Goal: Task Accomplishment & Management: Manage account settings

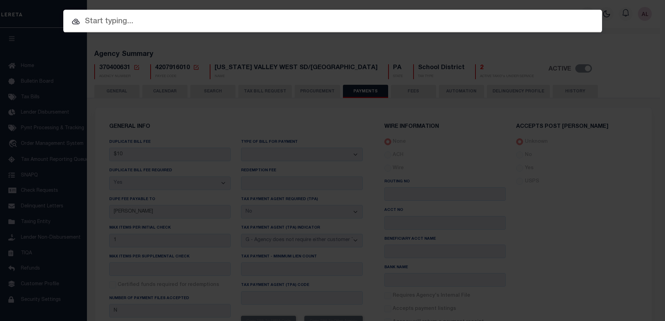
select select "true"
select select "false"
select select "7"
click at [143, 21] on input "text" at bounding box center [332, 22] width 538 height 12
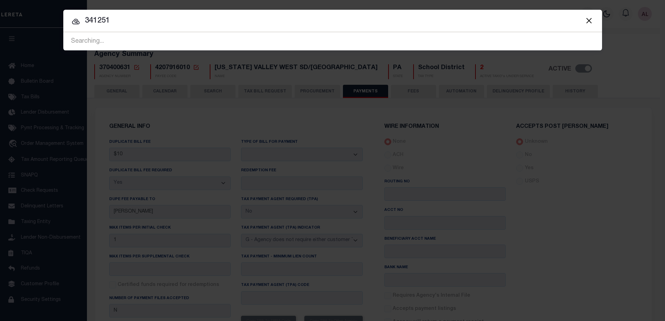
type input "341251"
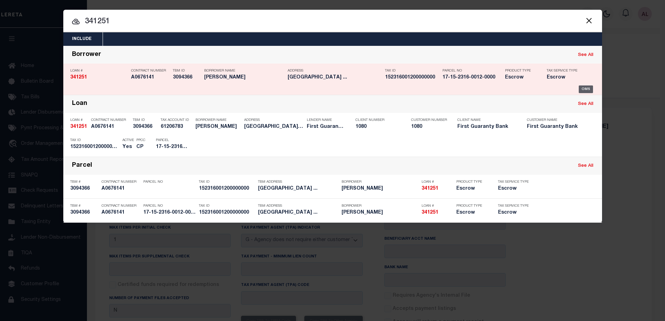
click at [584, 88] on div "OMS" at bounding box center [585, 90] width 14 height 8
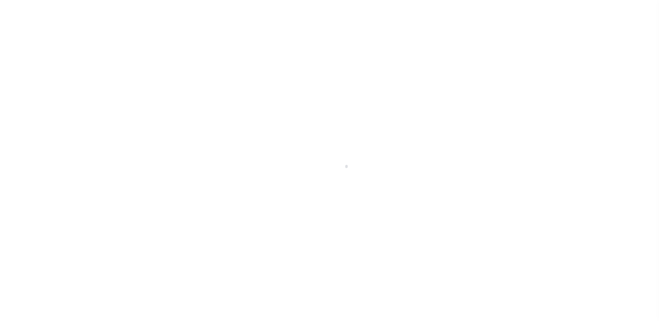
select select "Escrow"
type input "334 CLUB VIEW DR"
type input "BRIDGEPORT WV 26330"
type input "260397648"
type input "WV"
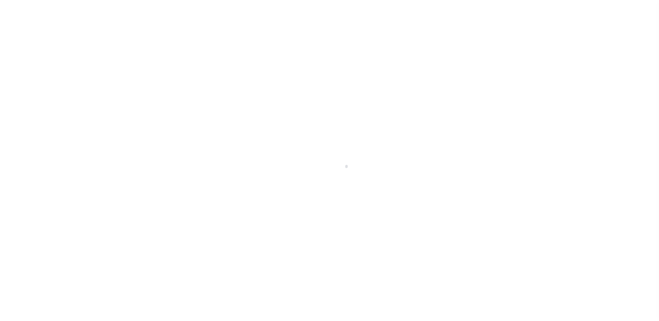
select select
select select "1570"
select select
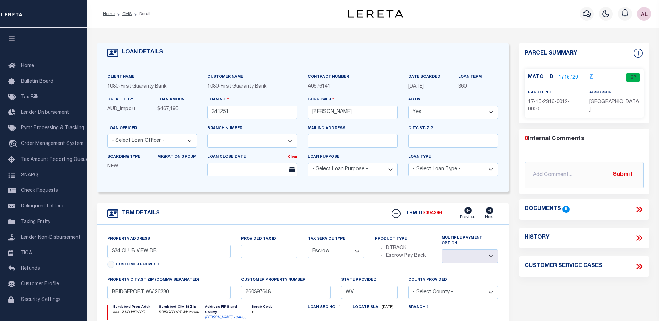
click at [566, 76] on link "1715720" at bounding box center [568, 77] width 19 height 7
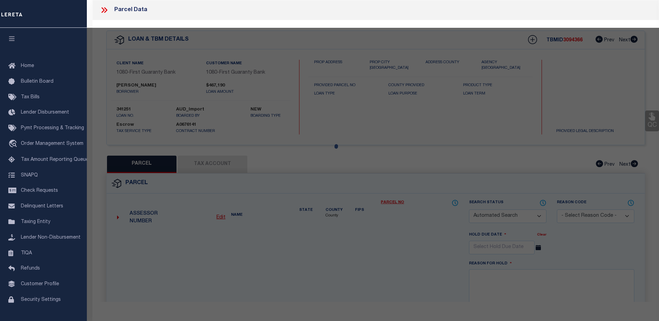
checkbox input "false"
select select "CP"
type input "GREGIS TIMOTHY F & RACHEL A"
select select
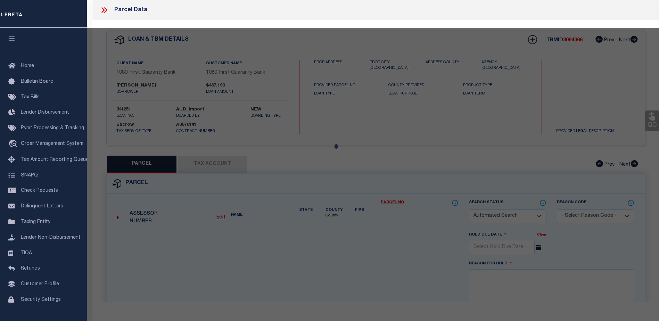
type input "334 CLUB VIEW DR"
checkbox input "false"
type input "BRIDGEPORT WV 26330"
type textarea "1 LOT PT 6 BRIDGEPORT"
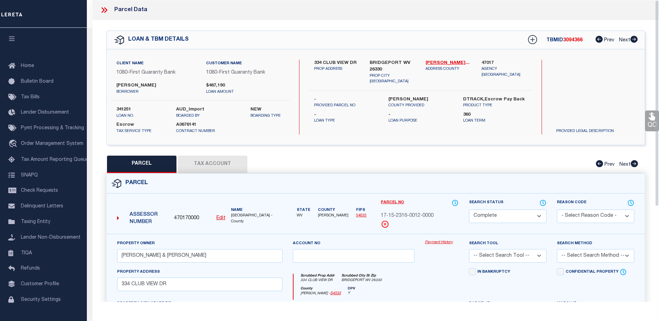
click at [443, 241] on link "Payment History" at bounding box center [442, 243] width 34 height 6
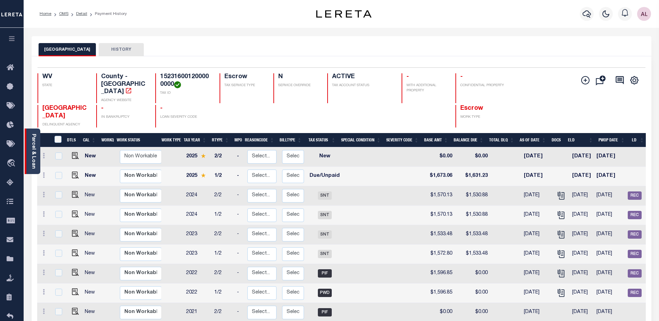
click at [32, 155] on link "Parcel & Loan" at bounding box center [33, 151] width 5 height 35
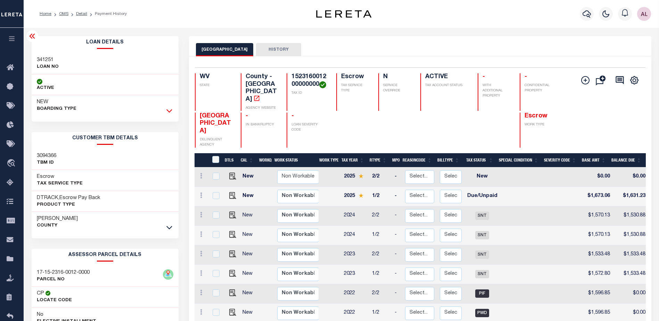
click at [169, 111] on icon at bounding box center [170, 110] width 6 height 7
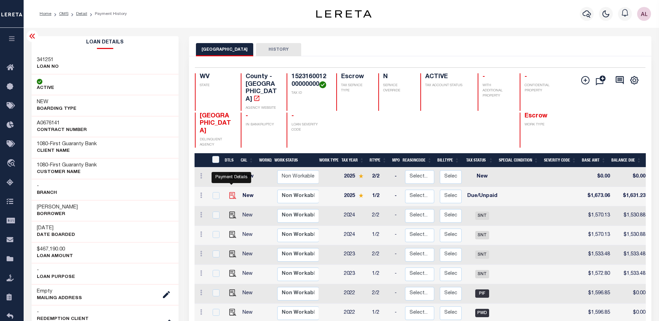
click at [230, 192] on img "" at bounding box center [232, 195] width 7 height 7
checkbox input "true"
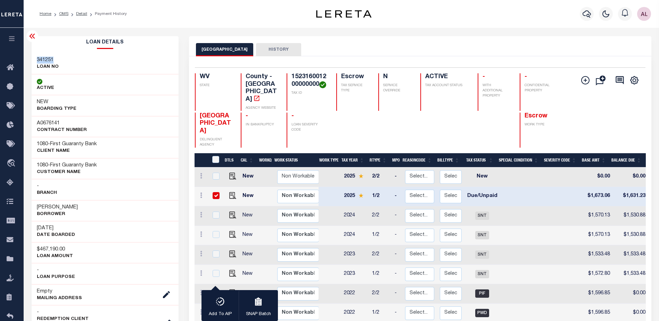
drag, startPoint x: 52, startPoint y: 60, endPoint x: 33, endPoint y: 60, distance: 18.8
click at [33, 60] on div "341251 LOAN NO" at bounding box center [105, 63] width 147 height 21
copy h3 "341251"
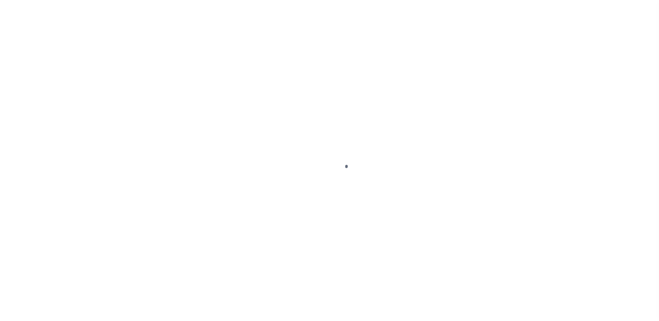
select select "DUE"
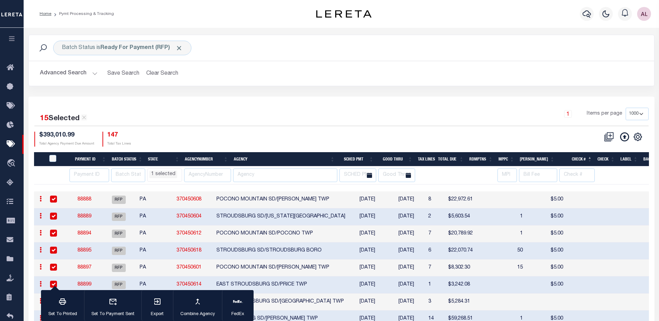
select select "1000"
select select "PA"
select select
select select "RFP"
select select "CHK"
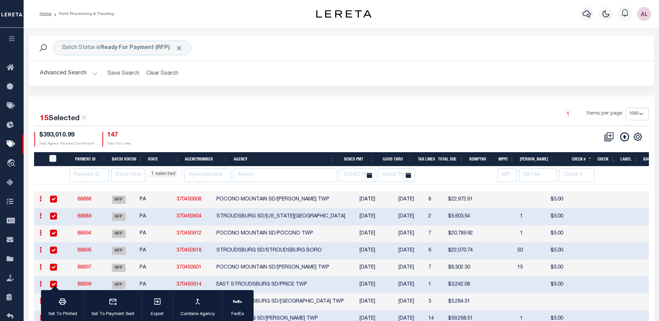
select select "Little, Audria"
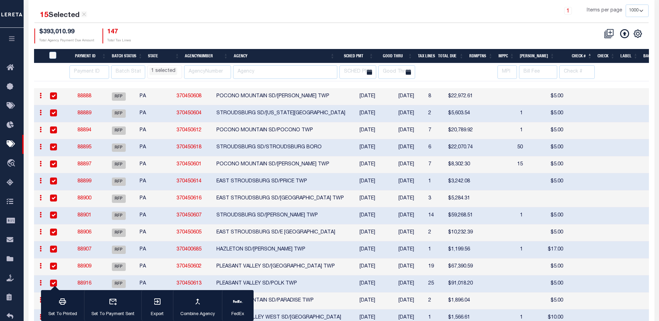
scroll to position [103, 0]
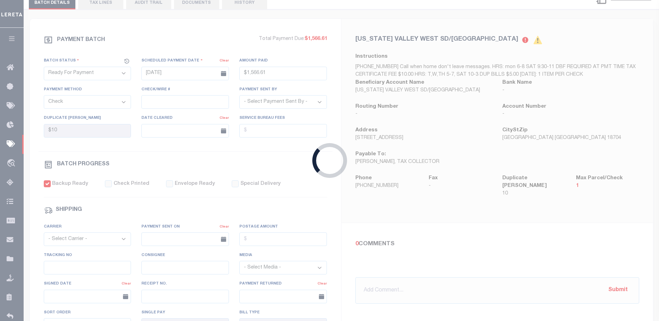
type input "$1,566.61"
type input "$10"
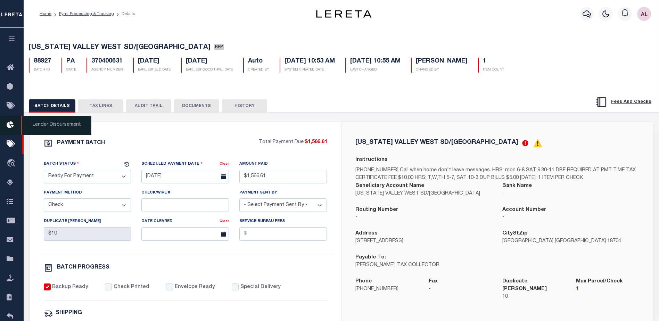
click at [11, 124] on icon at bounding box center [12, 125] width 11 height 9
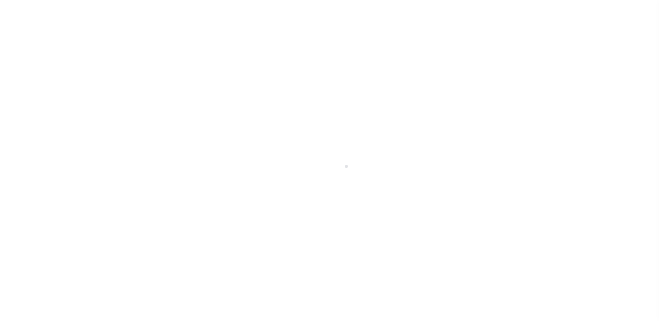
scroll to position [12, 0]
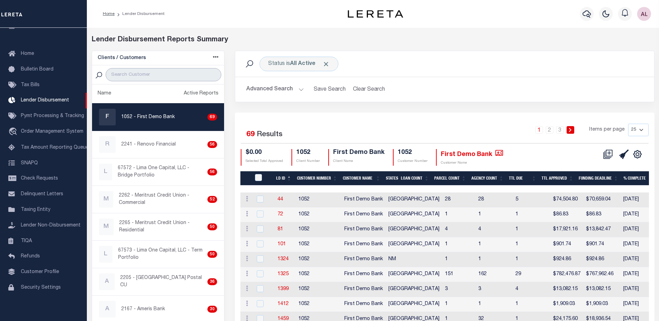
click at [143, 71] on input "search" at bounding box center [164, 74] width 116 height 13
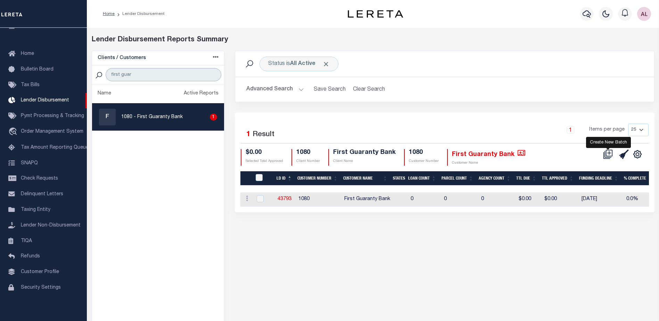
type input "first guar"
click at [609, 154] on icon at bounding box center [608, 154] width 10 height 10
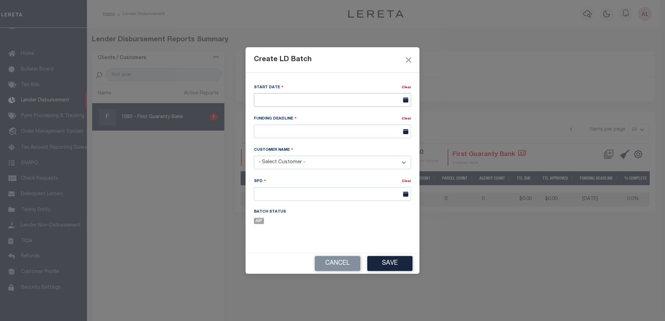
click at [313, 97] on input "text" at bounding box center [332, 100] width 157 height 14
click at [290, 139] on span "2" at bounding box center [292, 139] width 14 height 14
type input "[DATE]"
click at [274, 132] on input "text" at bounding box center [332, 132] width 157 height 14
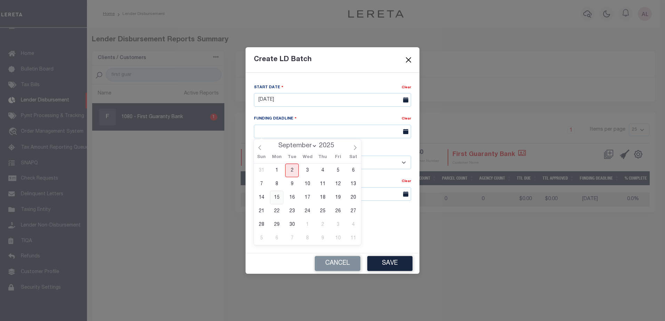
click at [278, 197] on span "15" at bounding box center [277, 198] width 14 height 14
type input "[DATE]"
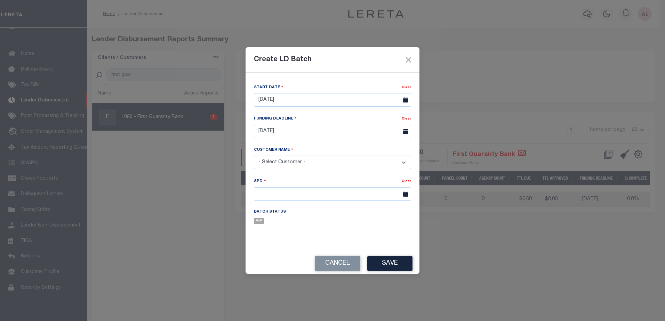
click at [289, 165] on select "- Select Customer - Accumatch - Refunds All In Credit Union Amarillo National B…" at bounding box center [332, 163] width 157 height 14
click at [282, 160] on select "- Select Customer - Accumatch - Refunds All In Credit Union Amarillo National B…" at bounding box center [332, 163] width 157 height 14
drag, startPoint x: 330, startPoint y: 161, endPoint x: 245, endPoint y: 157, distance: 84.9
click at [245, 157] on div "Create LD Batch Start Date Clear 09/02/2025 Clear" at bounding box center [332, 160] width 665 height 321
select select "1080"
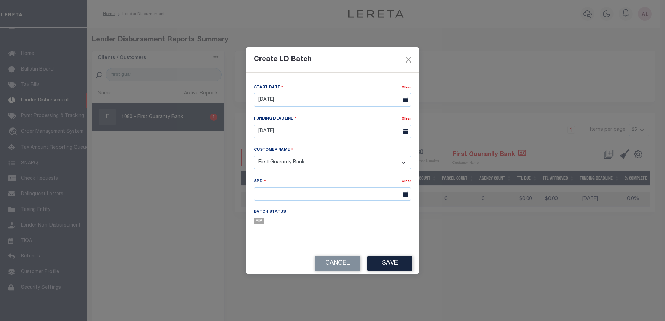
click at [254, 156] on select "- Select Customer - Accumatch - Refunds All In Credit Union Amarillo National B…" at bounding box center [332, 163] width 157 height 14
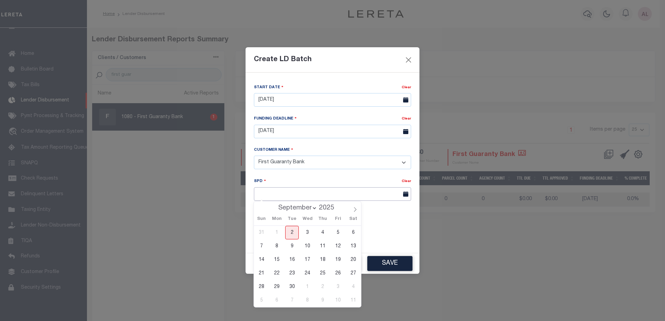
click at [276, 194] on input "text" at bounding box center [332, 194] width 157 height 14
click at [295, 259] on span "16" at bounding box center [292, 260] width 14 height 14
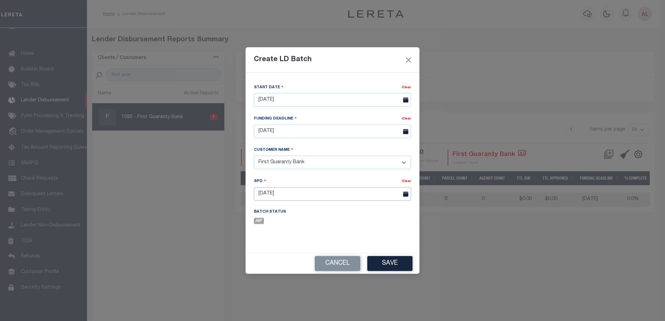
click at [288, 195] on input "09/16/2025" at bounding box center [332, 194] width 157 height 14
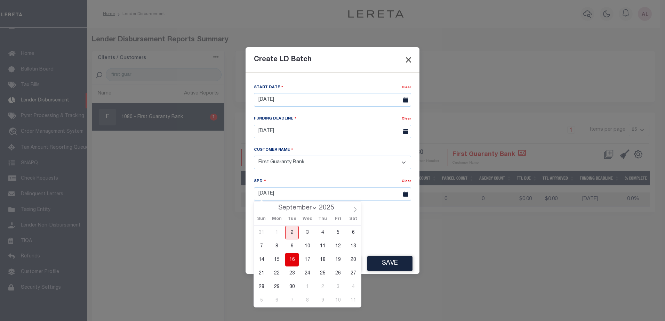
click at [324, 258] on span "18" at bounding box center [323, 260] width 14 height 14
type input "09/18/2025"
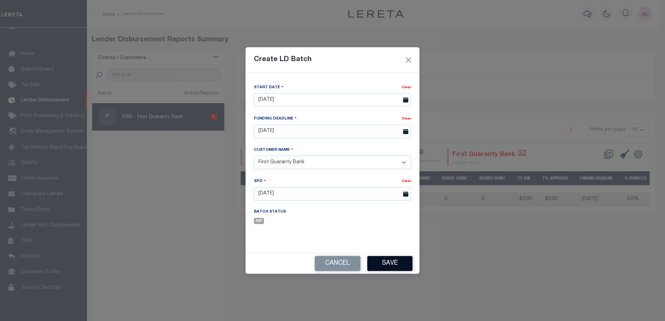
click at [392, 268] on button "Save" at bounding box center [389, 263] width 45 height 15
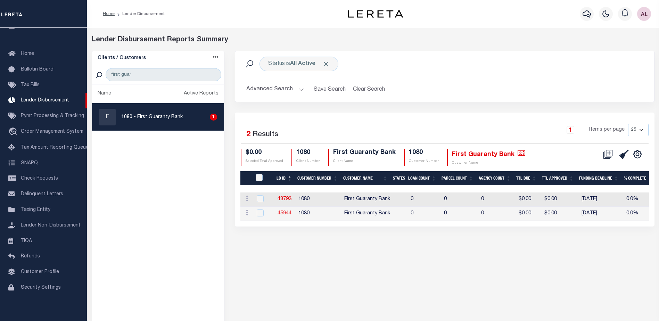
click at [285, 213] on link "45944" at bounding box center [285, 213] width 14 height 5
checkbox input "true"
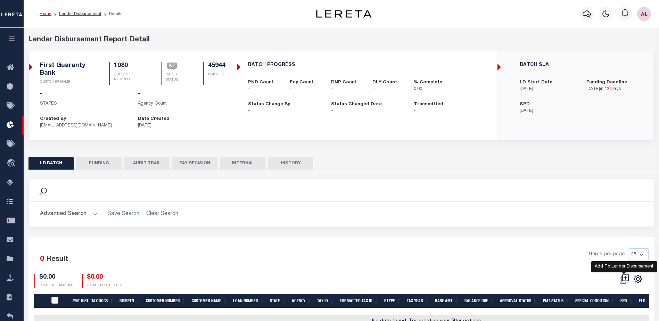
click at [624, 278] on icon at bounding box center [626, 278] width 4 height 4
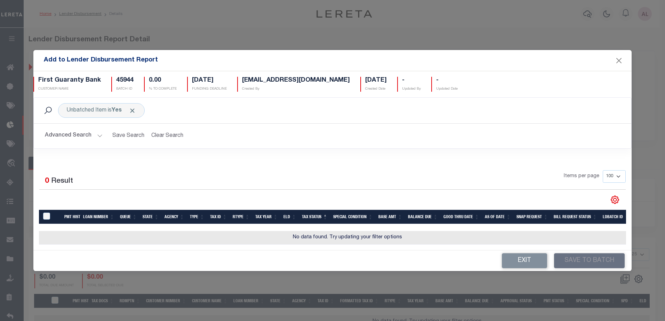
click at [100, 133] on button "Advanced Search" at bounding box center [74, 136] width 58 height 14
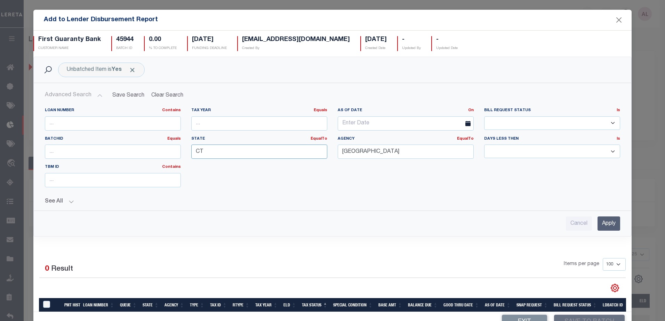
drag, startPoint x: 219, startPoint y: 147, endPoint x: 153, endPoint y: 147, distance: 65.4
click at [154, 147] on div "Loan Number Contains Contains Is Tax Year Equals Equals Is Not Equal To Is Grea…" at bounding box center [333, 150] width 586 height 85
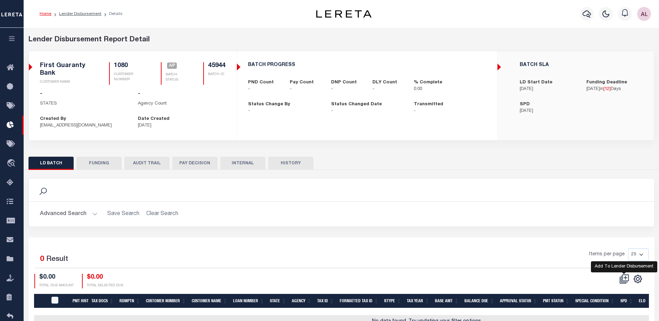
click at [625, 277] on icon at bounding box center [625, 279] width 10 height 10
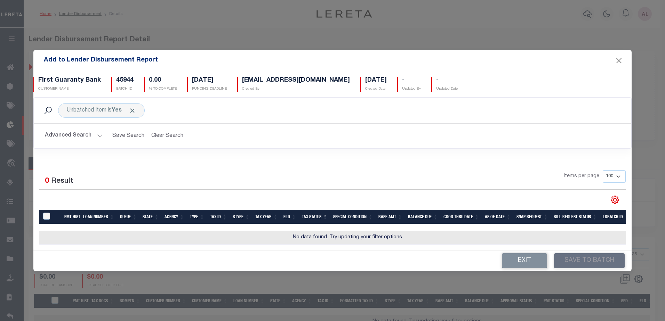
click at [99, 136] on button "Advanced Search" at bounding box center [74, 136] width 58 height 14
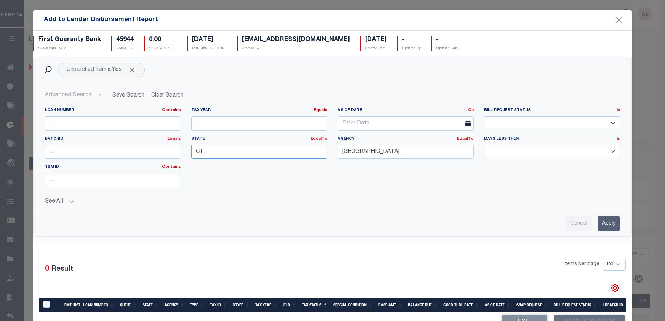
drag, startPoint x: 211, startPoint y: 148, endPoint x: 167, endPoint y: 149, distance: 43.8
click at [167, 149] on div "Loan Number Contains Contains Is Tax Year Equals Equals Is Not Equal To Is Grea…" at bounding box center [333, 150] width 586 height 85
drag, startPoint x: 424, startPoint y: 156, endPoint x: 314, endPoint y: 144, distance: 110.9
click at [314, 144] on div "Loan Number Contains Contains Is Tax Year Equals Equals Is Not Equal To Is Grea…" at bounding box center [333, 150] width 586 height 85
click at [101, 123] on input "text" at bounding box center [113, 123] width 136 height 14
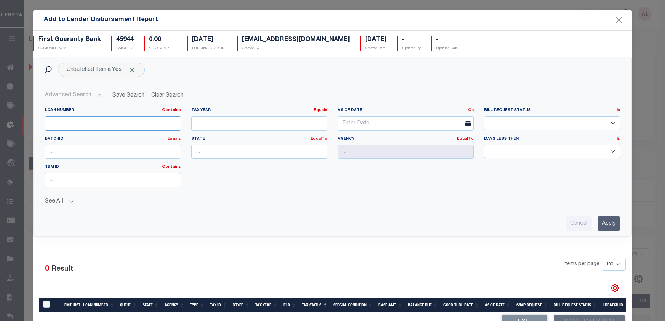
paste input "341251"
type input "341251"
click at [597, 221] on input "Apply" at bounding box center [608, 224] width 23 height 14
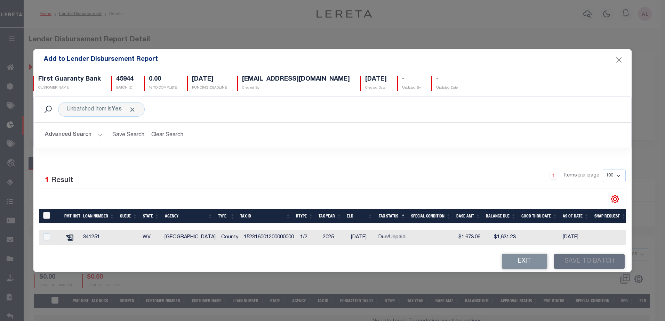
click at [46, 213] on input "TaxID" at bounding box center [46, 215] width 7 height 7
checkbox input "true"
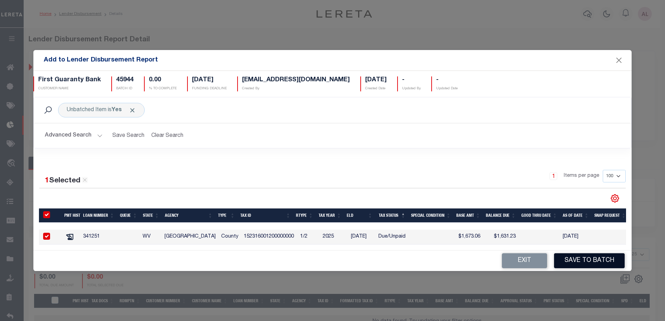
click at [593, 264] on button "Save to Batch" at bounding box center [589, 260] width 71 height 15
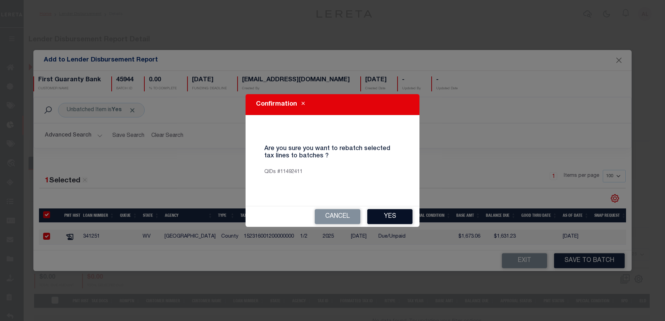
click at [383, 217] on button "Yes" at bounding box center [389, 216] width 45 height 15
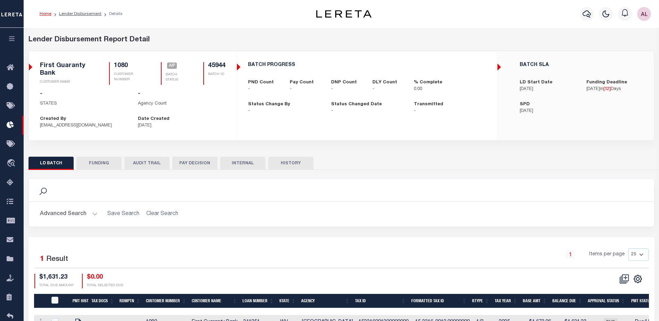
checkbox input "true"
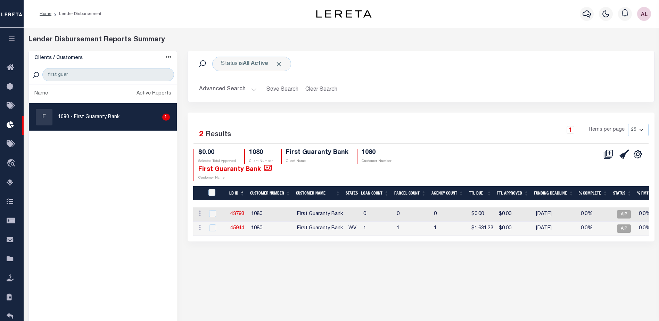
click at [245, 212] on td "43793" at bounding box center [238, 215] width 21 height 14
checkbox input "true"
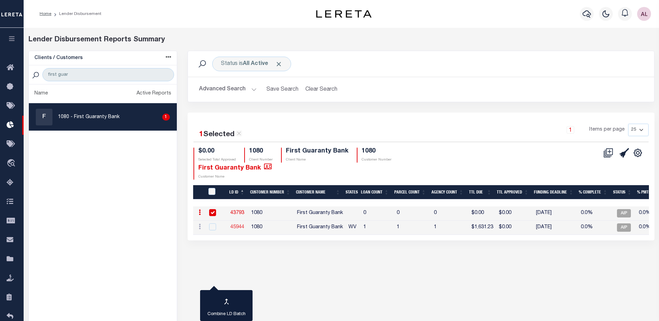
click at [240, 228] on link "45944" at bounding box center [237, 227] width 14 height 5
checkbox input "true"
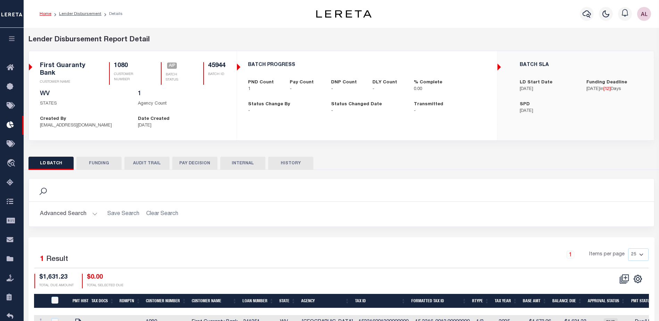
checkbox input "true"
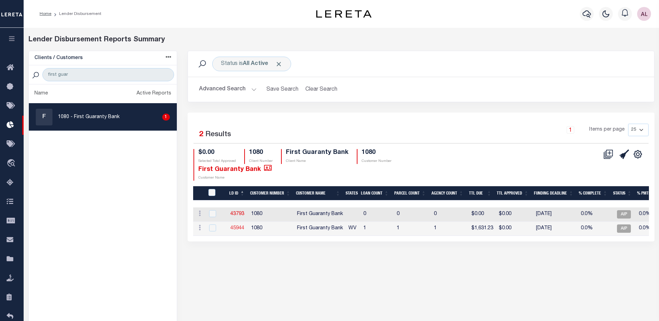
click at [240, 228] on link "45944" at bounding box center [237, 228] width 14 height 5
checkbox input "false"
checkbox input "true"
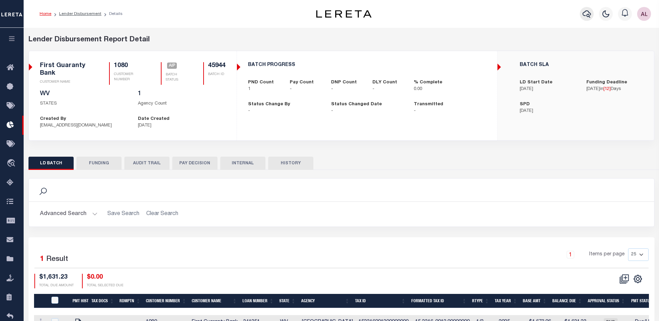
click at [589, 17] on icon "button" at bounding box center [587, 13] width 8 height 7
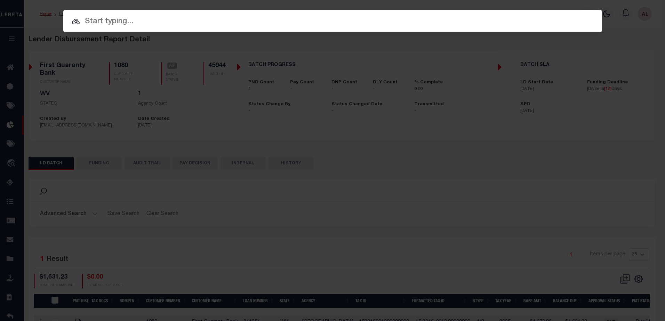
click at [95, 22] on input "text" at bounding box center [332, 22] width 538 height 12
paste input "993243691"
type input "993243691"
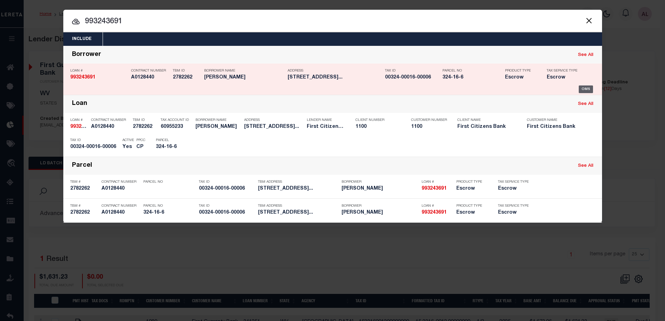
click at [588, 87] on div "OMS" at bounding box center [585, 90] width 14 height 8
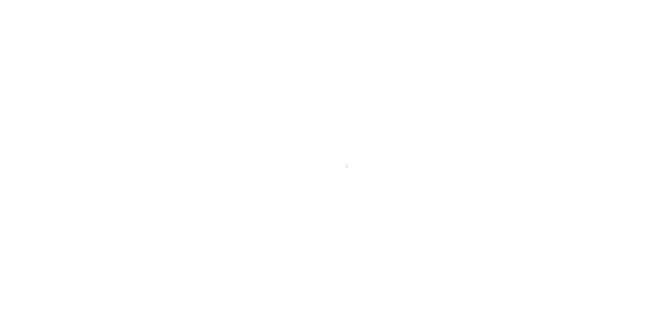
select select "92709"
select select "24368"
select select "10"
select select "Escrow"
type input "[STREET_ADDRESS]"
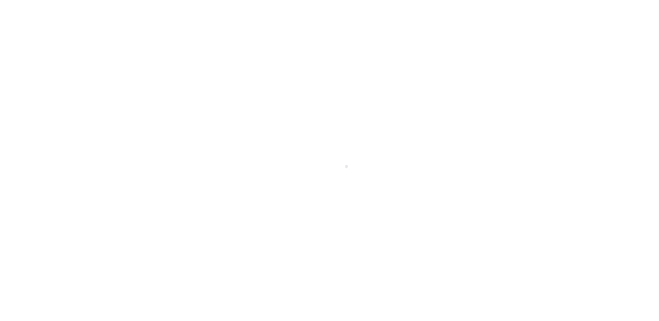
select select
type input "[GEOGRAPHIC_DATA] ME 4064"
type input "ME"
select select
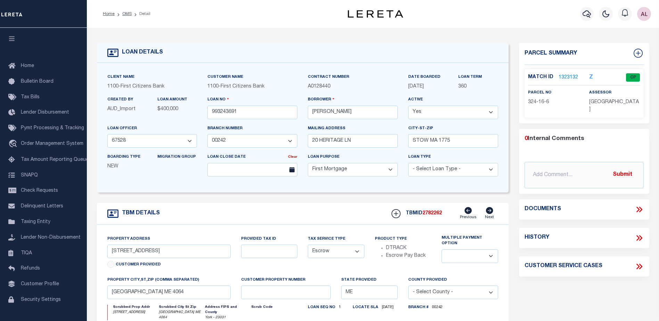
click at [563, 77] on link "1323132" at bounding box center [568, 77] width 19 height 7
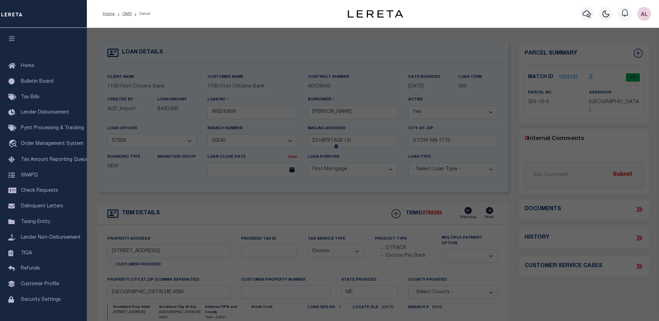
checkbox input "false"
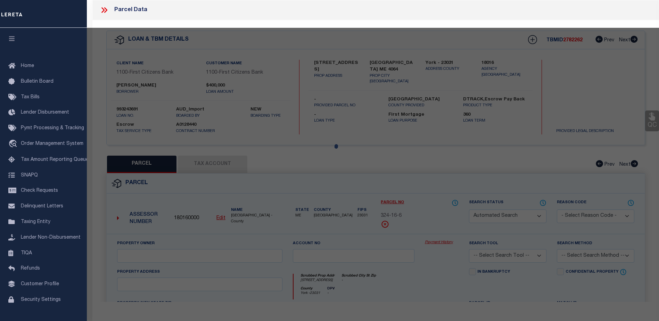
select select "CP"
type input "[PERSON_NAME]"
select select
type input "[STREET_ADDRESS]"
checkbox input "false"
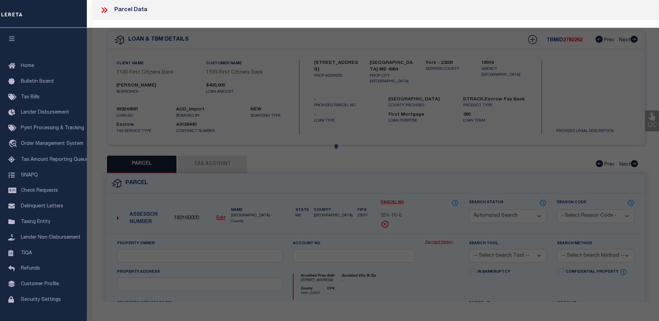
type input "OLD ORCHARD BEACH ME 04064"
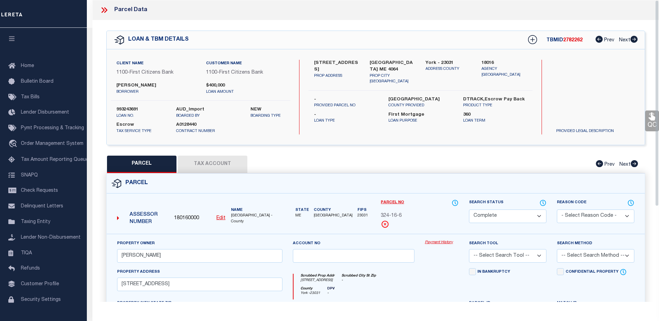
click at [437, 242] on link "Payment History" at bounding box center [442, 243] width 34 height 6
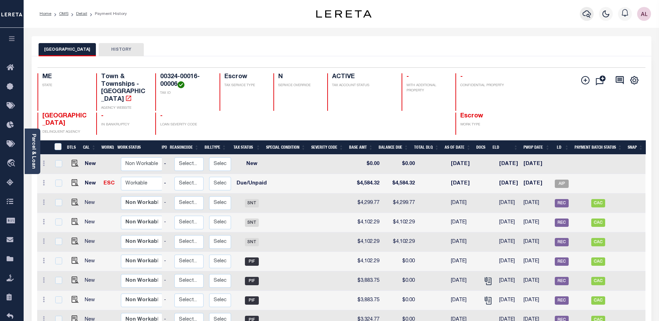
click at [586, 14] on icon "button" at bounding box center [587, 14] width 8 height 8
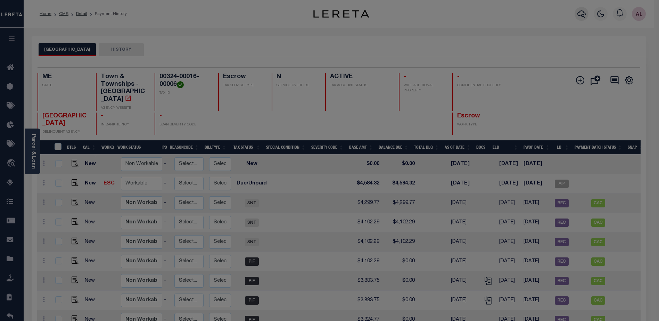
scroll to position [0, 73]
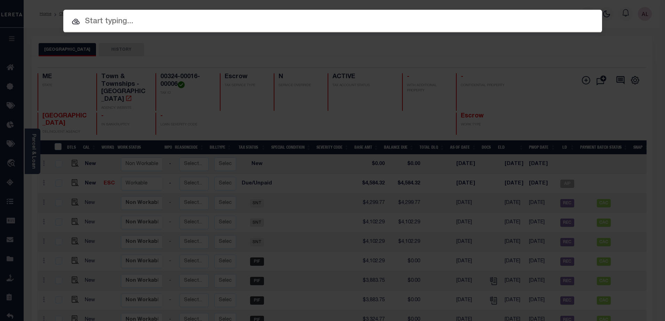
click at [103, 22] on input "text" at bounding box center [332, 22] width 538 height 12
paste input "993243691"
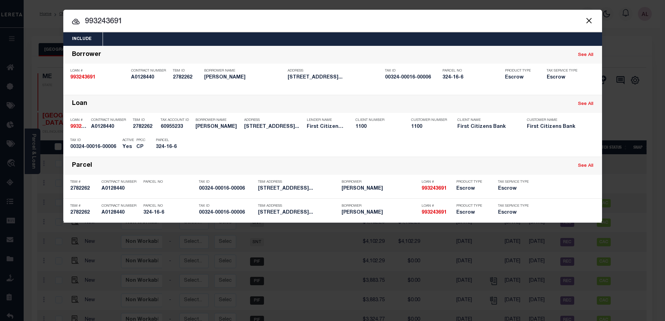
drag, startPoint x: 130, startPoint y: 21, endPoint x: 81, endPoint y: 24, distance: 49.1
click at [81, 24] on input "993243691" at bounding box center [332, 22] width 538 height 12
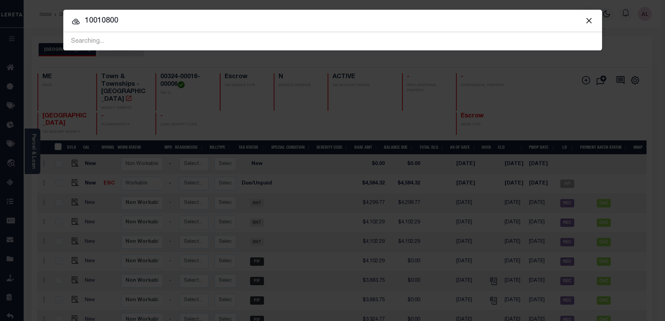
type input "10010800"
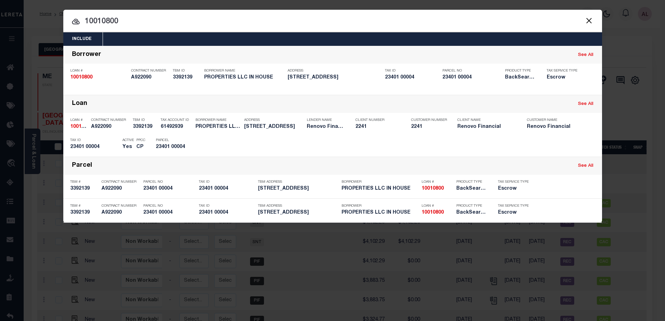
drag, startPoint x: 359, startPoint y: 23, endPoint x: 508, endPoint y: 12, distance: 149.5
click at [659, 40] on html "Home OMS Detail Payment History Profile" at bounding box center [332, 263] width 665 height 527
drag, startPoint x: 436, startPoint y: 5, endPoint x: 920, endPoint y: 55, distance: 487.2
click at [659, 55] on html "Home OMS Detail Payment History Profile" at bounding box center [332, 263] width 665 height 527
drag, startPoint x: 517, startPoint y: 16, endPoint x: 1006, endPoint y: 51, distance: 490.4
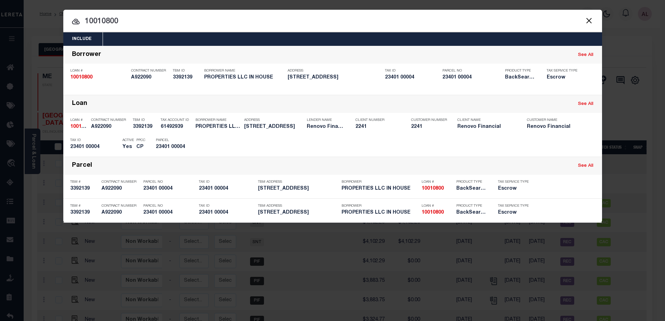
click at [659, 51] on html "Home OMS Detail Payment History Profile" at bounding box center [332, 263] width 665 height 527
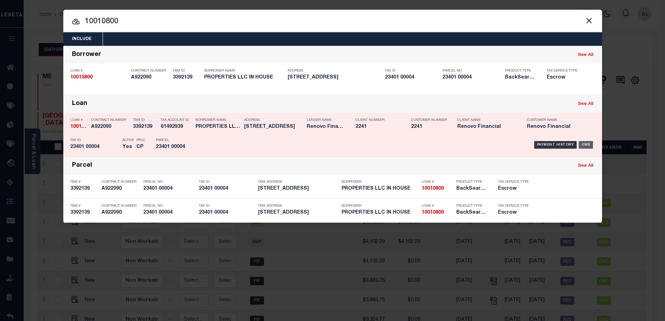
click at [590, 146] on div "OMS" at bounding box center [585, 145] width 14 height 8
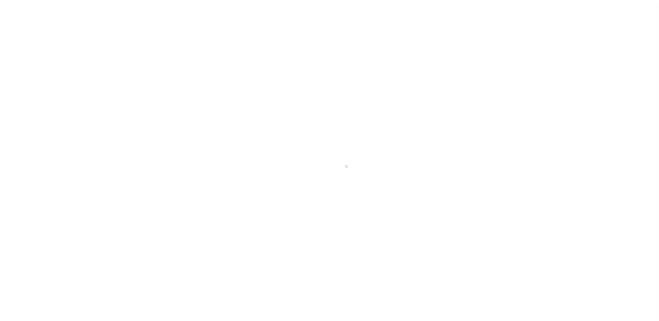
select select "25067"
select select "10"
select select "Escrow"
type input "122 BERGEN"
type input "23401 00004"
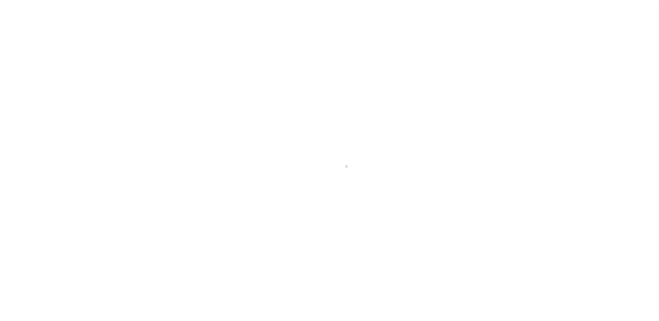
select select
type input "[GEOGRAPHIC_DATA]"
type input "a0kUS000006jr4j"
type input "NJ"
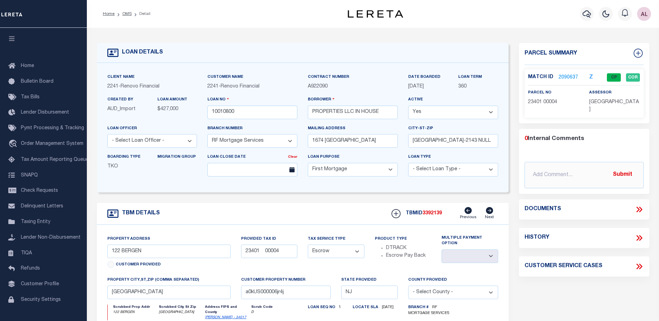
click at [569, 78] on link "2090637" at bounding box center [568, 77] width 19 height 7
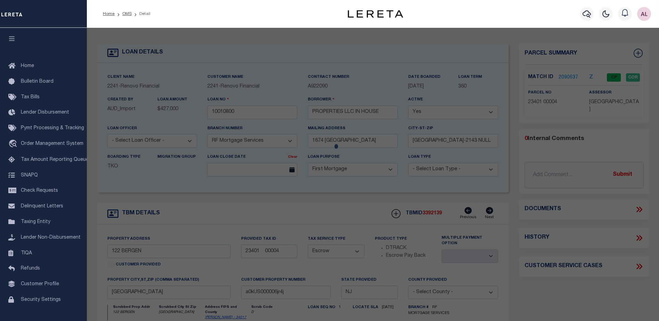
checkbox input "false"
select select "CP"
type input "IN HOUSE PROPERTIES, LLC"
select select "AGW"
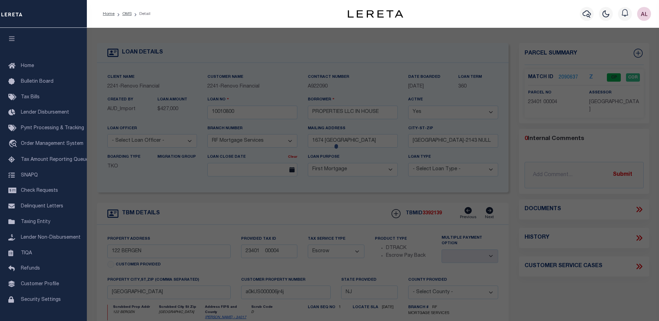
select select
type input "[STREET_ADDRESS]"
checkbox input "false"
type input "[GEOGRAPHIC_DATA]"
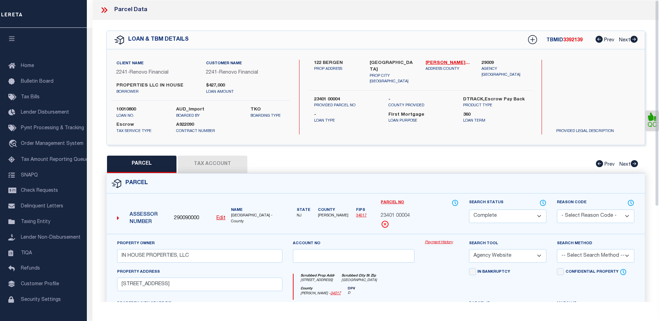
click at [449, 244] on link "Payment History" at bounding box center [442, 243] width 34 height 6
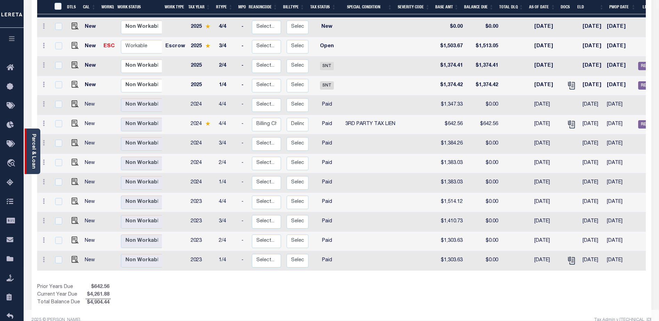
click at [35, 162] on link "Parcel & Loan" at bounding box center [33, 151] width 5 height 35
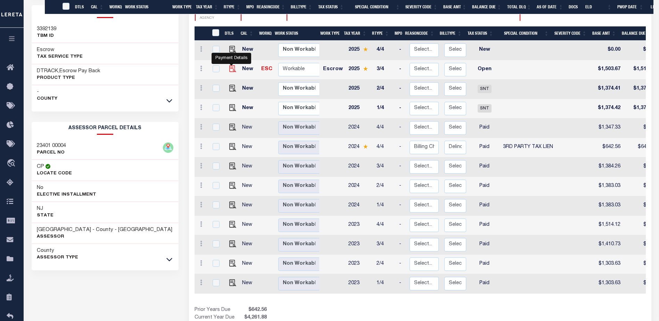
click at [232, 65] on img "" at bounding box center [232, 68] width 7 height 7
checkbox input "true"
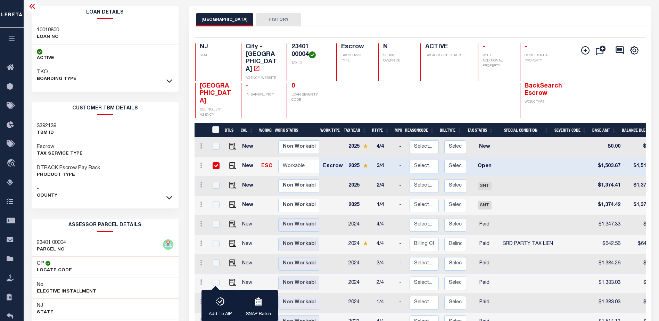
scroll to position [23, 0]
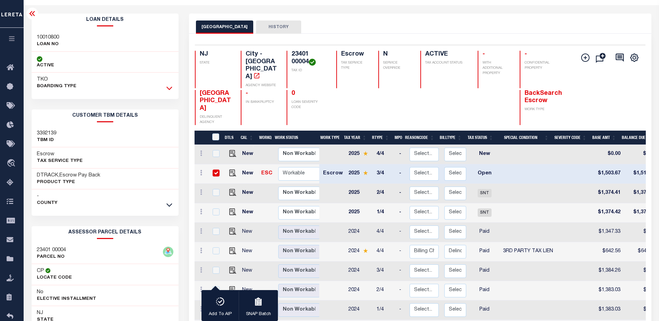
click at [169, 88] on icon at bounding box center [170, 87] width 6 height 7
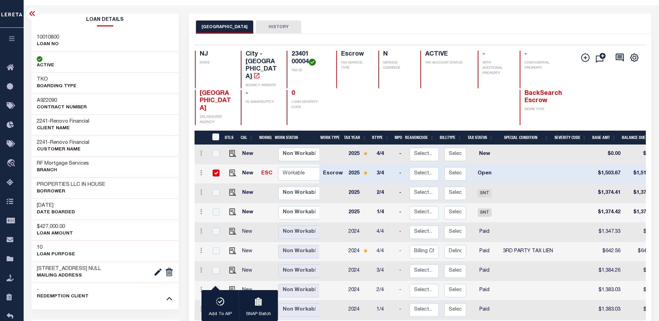
drag, startPoint x: 96, startPoint y: 122, endPoint x: 51, endPoint y: 121, distance: 44.9
click at [51, 121] on div "2241 - Renovo Financial CLIENT Name" at bounding box center [105, 124] width 147 height 21
copy h3 "Renovo Financial"
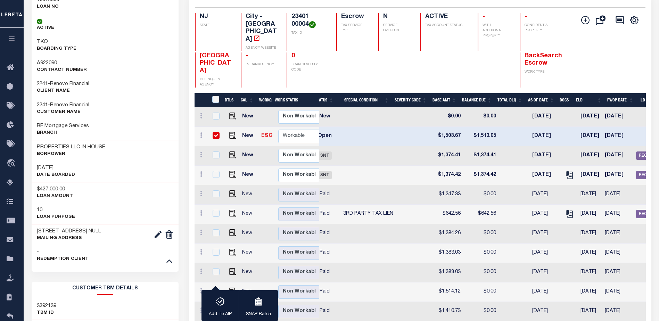
scroll to position [57, 0]
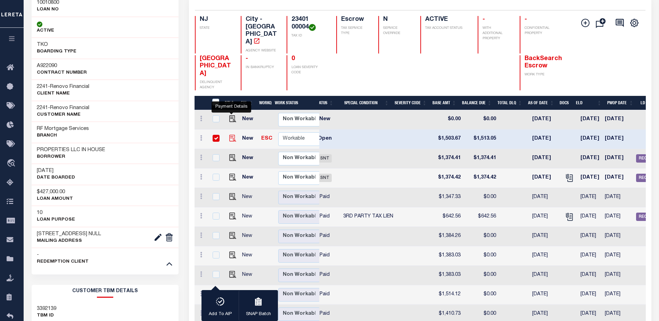
click at [232, 135] on img "" at bounding box center [232, 138] width 7 height 7
checkbox input "false"
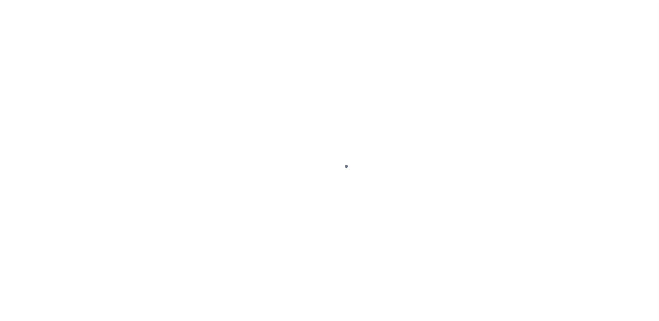
select select "OP2"
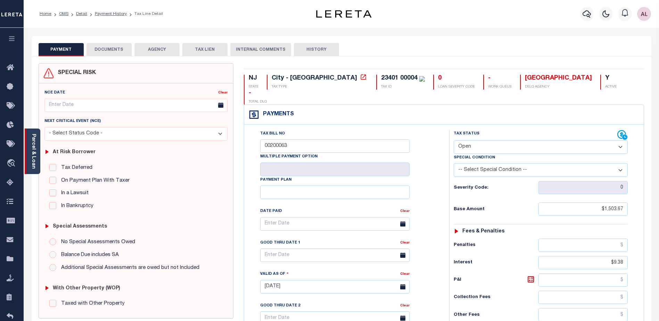
click at [32, 161] on link "Parcel & Loan" at bounding box center [33, 151] width 5 height 35
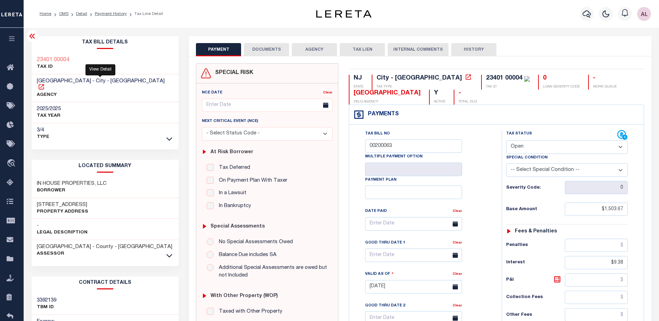
click at [44, 84] on icon at bounding box center [41, 86] width 5 height 5
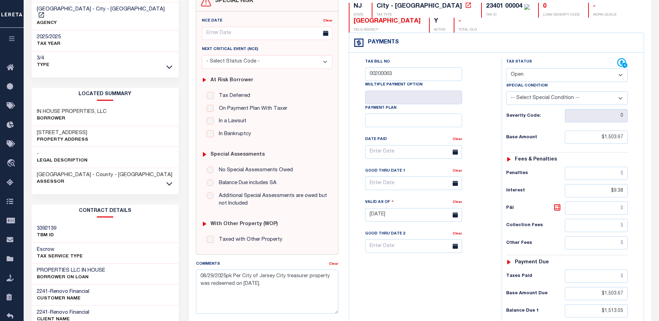
scroll to position [71, 0]
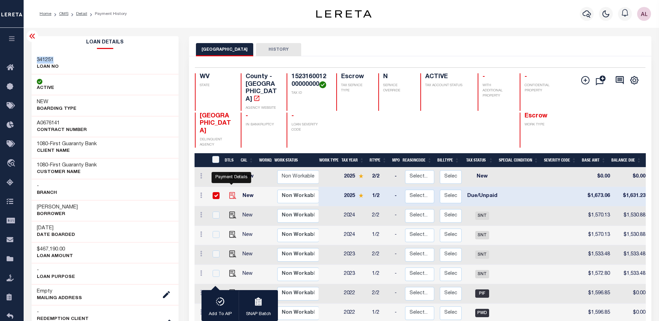
click at [232, 192] on img "" at bounding box center [232, 195] width 7 height 7
checkbox input "false"
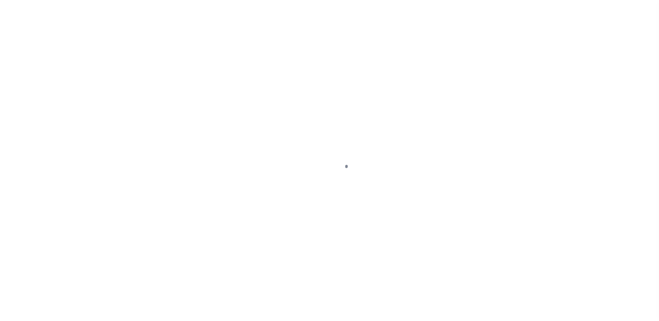
select select "DUE"
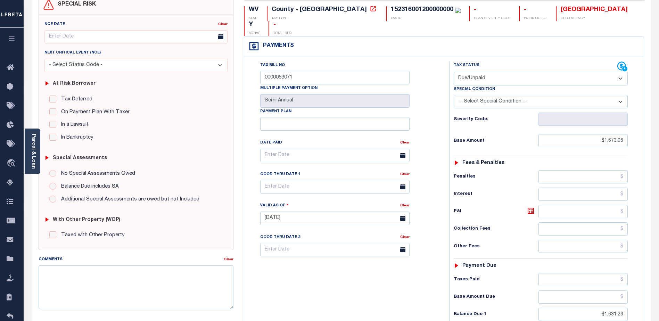
scroll to position [104, 0]
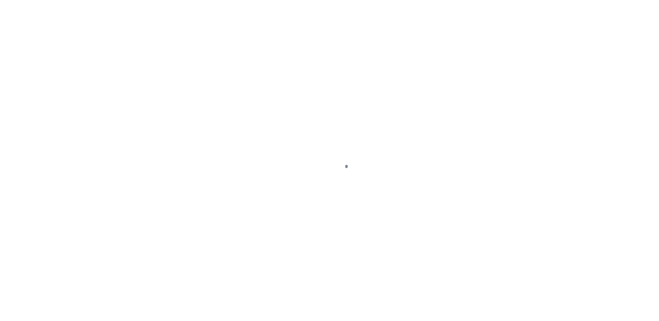
select select "DUE"
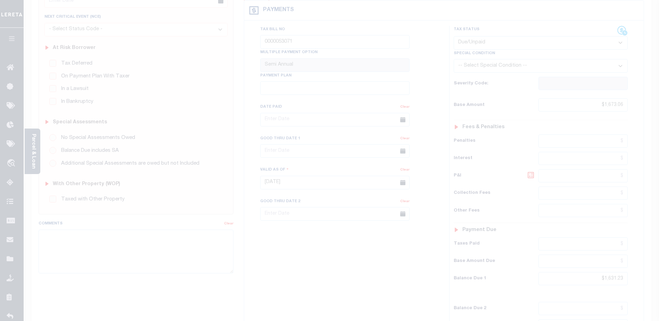
scroll to position [104, 0]
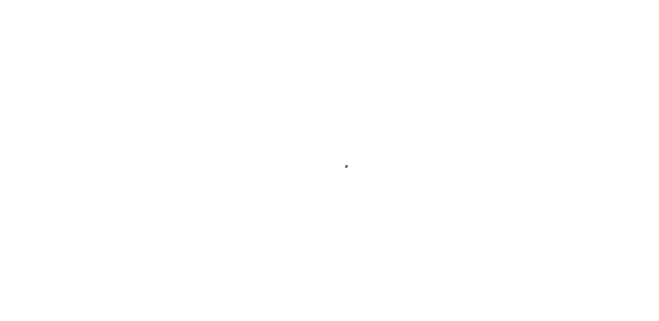
select select "DUE"
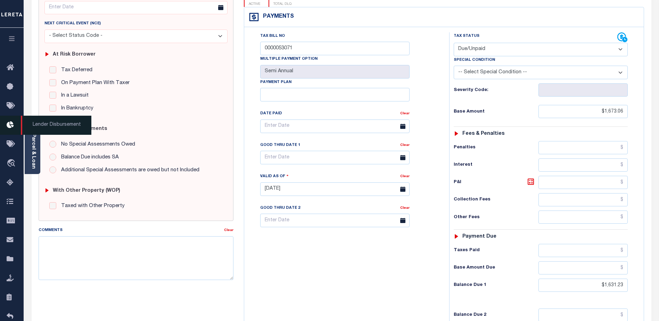
click at [10, 124] on icon at bounding box center [12, 125] width 11 height 9
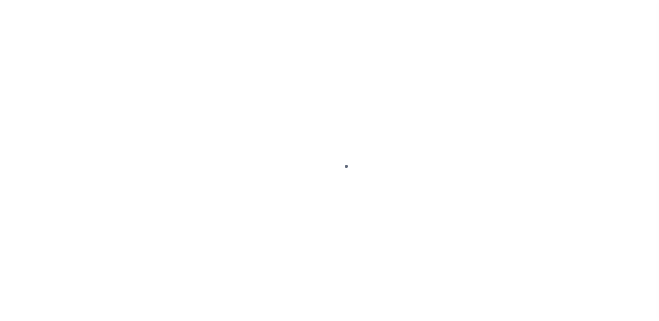
select select "OP2"
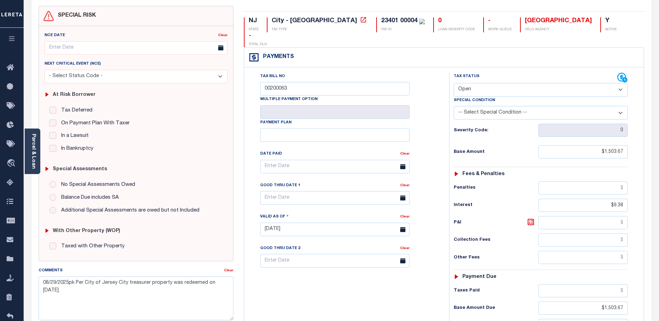
scroll to position [139, 0]
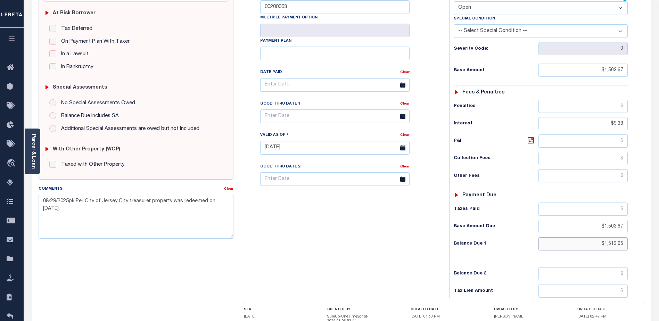
drag, startPoint x: 614, startPoint y: 229, endPoint x: 627, endPoint y: 228, distance: 12.9
click at [627, 237] on input "$1,513.05" at bounding box center [583, 243] width 89 height 13
type input "$1,514.16"
type input "[DATE]"
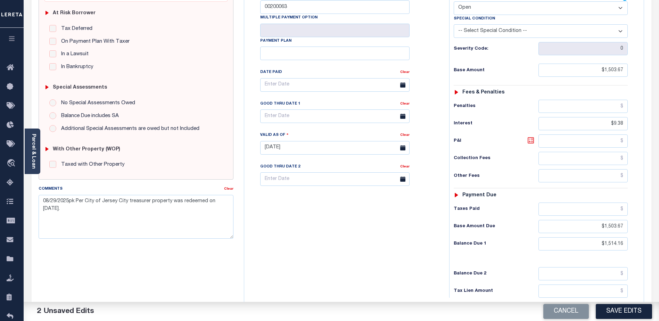
click at [532, 138] on icon at bounding box center [531, 140] width 4 height 4
type input "$10.49"
drag, startPoint x: 604, startPoint y: 108, endPoint x: 682, endPoint y: 107, distance: 78.2
click at [659, 107] on html "Home OMS Detail Payment History Tax Line Detail" at bounding box center [329, 126] width 659 height 530
drag, startPoint x: 619, startPoint y: 230, endPoint x: 623, endPoint y: 228, distance: 4.2
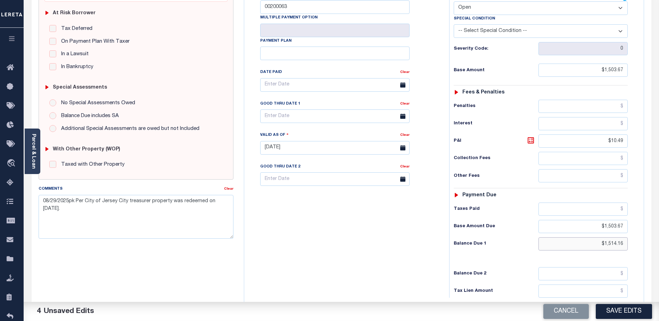
click at [623, 237] on input "$1,514.16" at bounding box center [583, 243] width 89 height 13
type input "$1,514.06"
click at [533, 137] on icon at bounding box center [531, 140] width 6 height 6
type input "$10.39"
click at [623, 311] on button "Save Edits" at bounding box center [624, 311] width 56 height 15
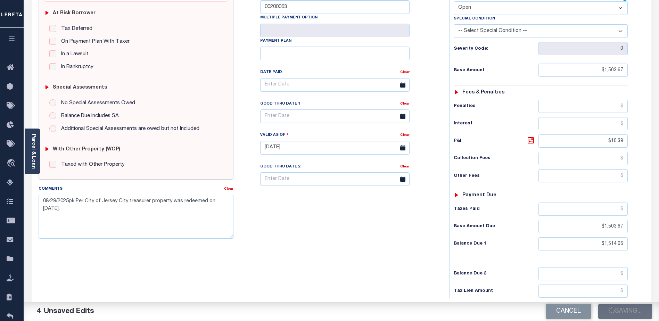
checkbox input "false"
type input "$1,503.67"
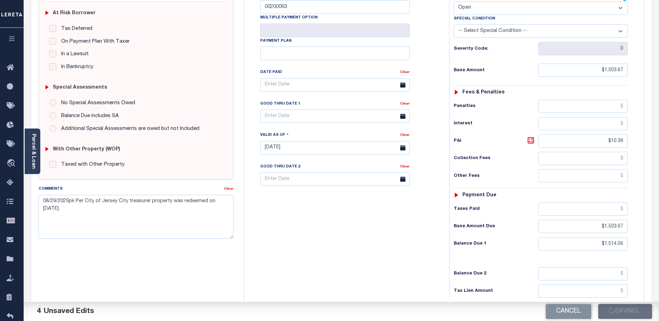
type input "$10.39"
type input "$1,503.67"
type input "$1,514.06"
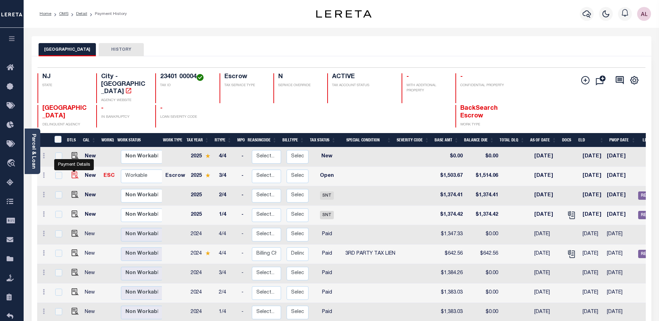
click at [73, 172] on img "" at bounding box center [75, 175] width 7 height 7
checkbox input "true"
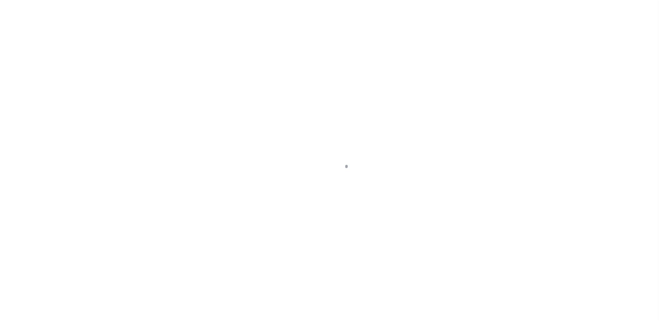
select select "OP2"
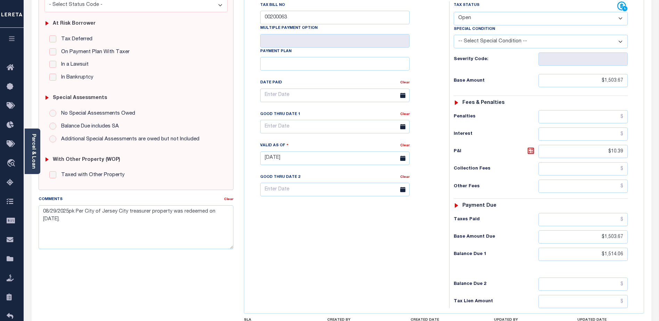
scroll to position [174, 0]
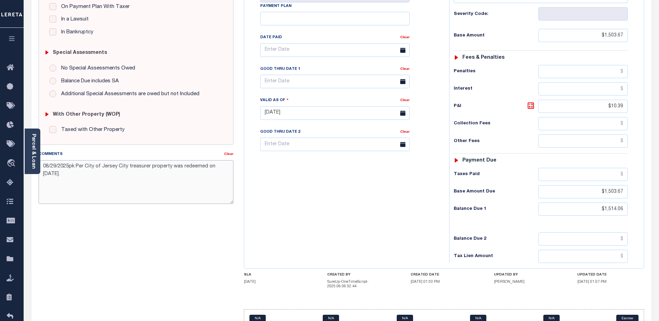
click at [78, 176] on textarea "08/29/2025pk Per City of Jersey City treasurer property was redeemed on [DATE]." at bounding box center [136, 182] width 195 height 44
type textarea "08/29/2025pk Per City of Jersey City treasurer property was redeemed on 07/25/2…"
click at [307, 222] on div "Tax Bill No 00200063 Multiple Payment Option Payment Plan" at bounding box center [345, 109] width 198 height 307
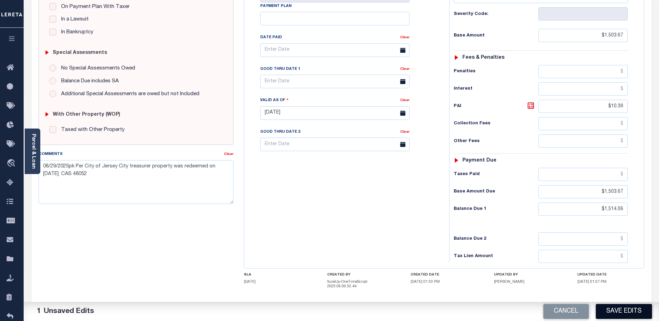
click at [626, 309] on button "Save Edits" at bounding box center [624, 311] width 56 height 15
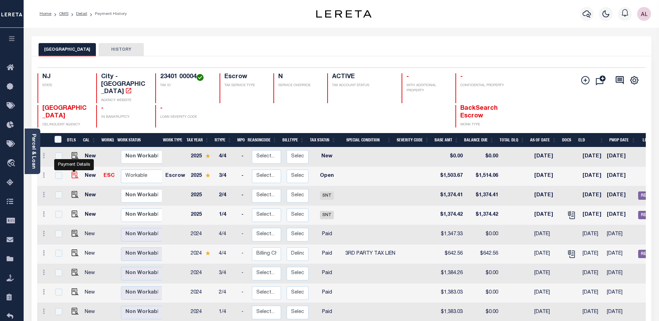
click at [76, 172] on img "" at bounding box center [75, 175] width 7 height 7
checkbox input "true"
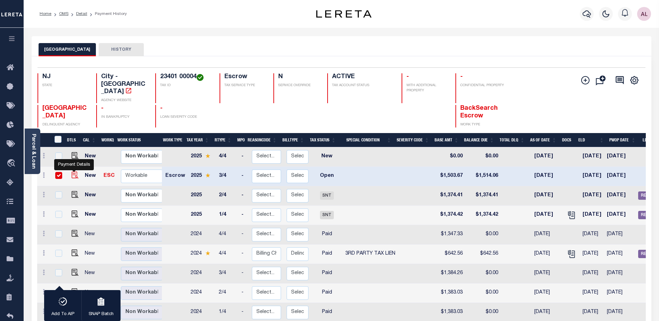
click at [73, 172] on img "" at bounding box center [75, 175] width 7 height 7
checkbox input "false"
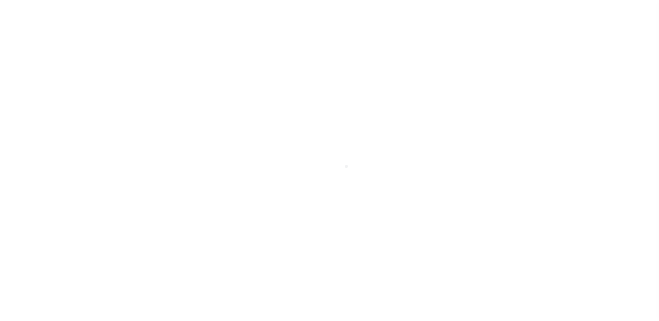
scroll to position [12, 0]
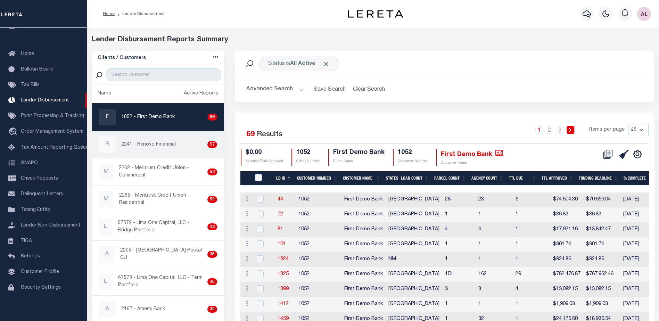
click at [147, 144] on p "2241 - Renovo Financial" at bounding box center [148, 144] width 55 height 7
checkbox input "true"
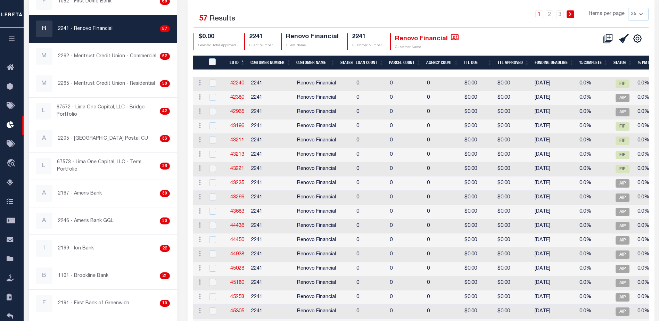
scroll to position [104, 0]
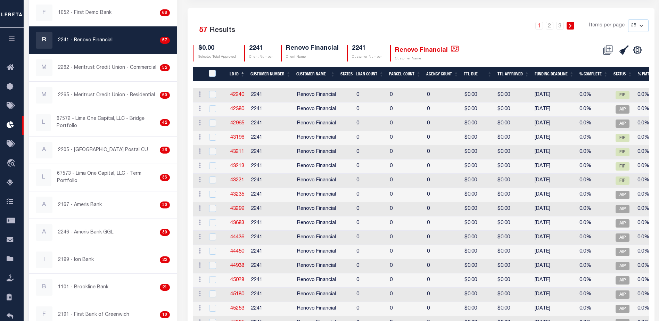
drag, startPoint x: 644, startPoint y: 26, endPoint x: 640, endPoint y: 29, distance: 4.7
click at [644, 26] on select "25 50 100 200" at bounding box center [638, 25] width 21 height 13
select select "200"
click at [628, 19] on select "25 50 100 200" at bounding box center [638, 25] width 21 height 13
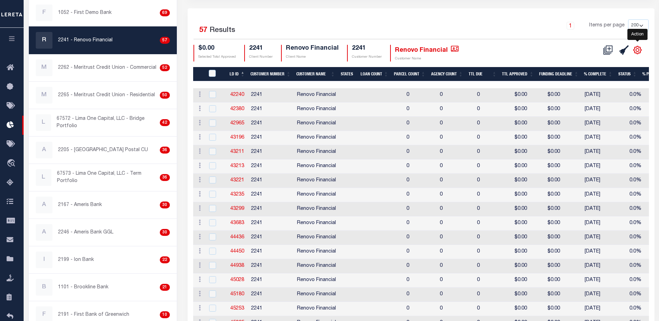
click at [638, 49] on icon "" at bounding box center [637, 49] width 3 height 3
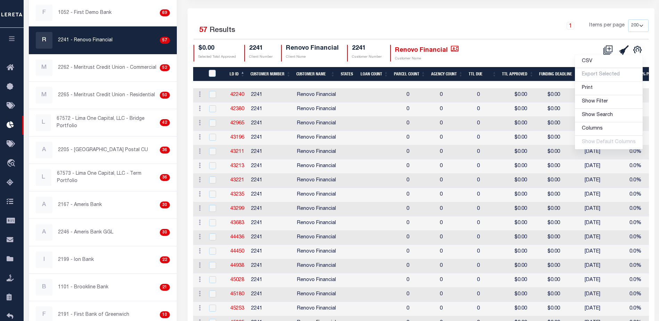
click at [504, 46] on div "$0.00 Selected Total Approved 2241 Client Number Renovo Financial Client Name 2…" at bounding box center [384, 53] width 380 height 17
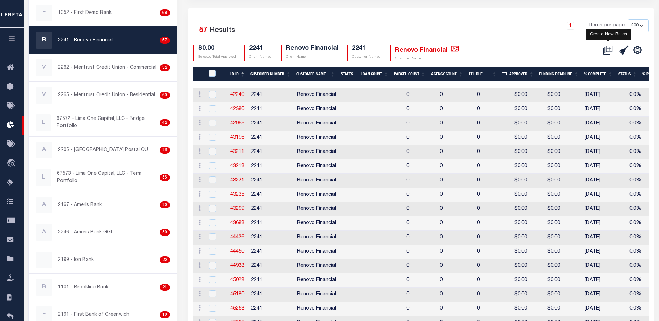
click at [610, 51] on icon at bounding box center [608, 50] width 10 height 10
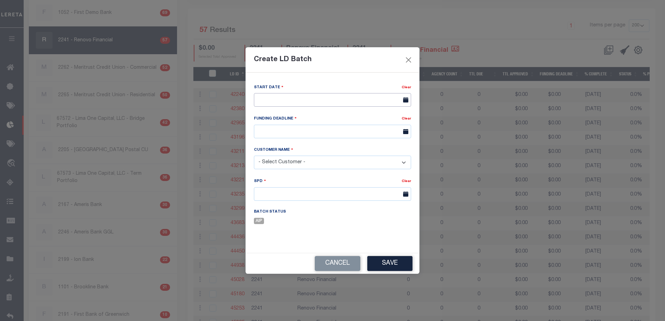
click at [311, 99] on input "text" at bounding box center [332, 100] width 157 height 14
click at [292, 140] on span "2" at bounding box center [292, 139] width 14 height 14
type input "09/02/2025"
click at [333, 264] on button "Cancel" at bounding box center [338, 263] width 46 height 15
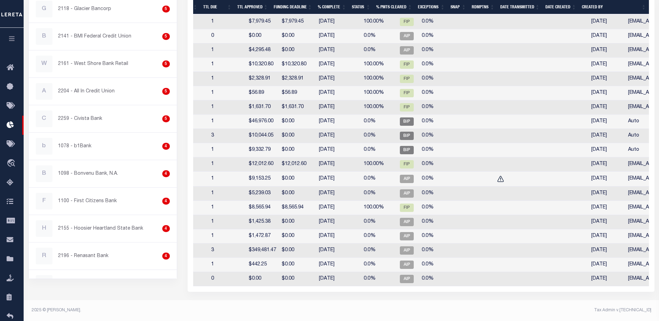
scroll to position [0, 201]
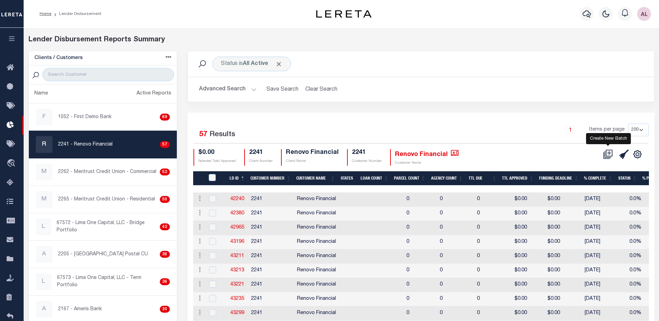
click at [610, 151] on icon at bounding box center [608, 154] width 10 height 10
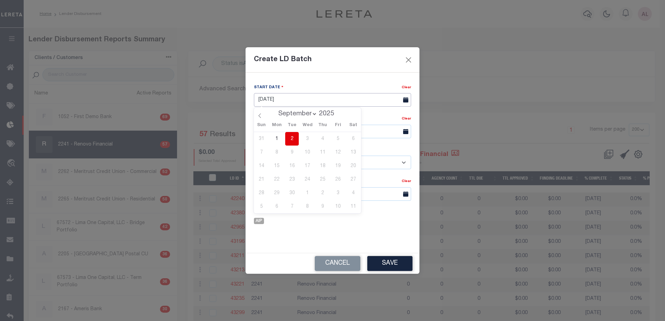
click at [302, 98] on input "09/02/2025" at bounding box center [332, 100] width 157 height 14
drag, startPoint x: 296, startPoint y: 137, endPoint x: 295, endPoint y: 132, distance: 5.3
click at [296, 137] on span "2" at bounding box center [292, 139] width 14 height 14
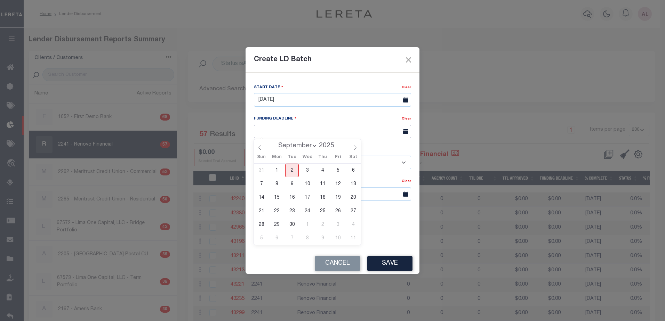
click at [291, 131] on input "text" at bounding box center [332, 132] width 157 height 14
click at [322, 184] on span "11" at bounding box center [323, 184] width 14 height 14
click at [283, 135] on input "09/11/25" at bounding box center [332, 132] width 157 height 14
click at [308, 184] on span "10" at bounding box center [307, 184] width 14 height 14
type input "09/10/25"
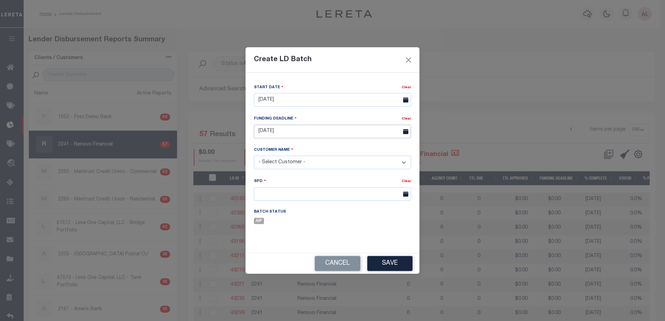
click at [290, 135] on input "09/10/25" at bounding box center [332, 132] width 157 height 14
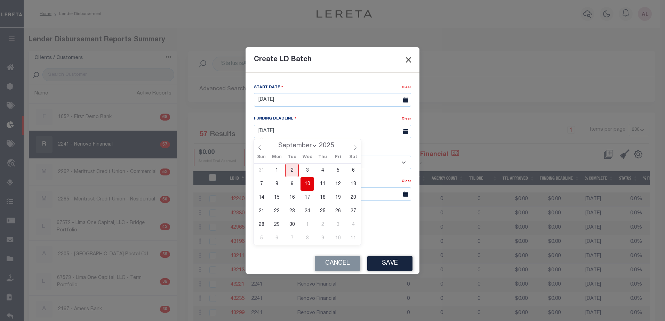
click at [308, 183] on span "10" at bounding box center [307, 184] width 14 height 14
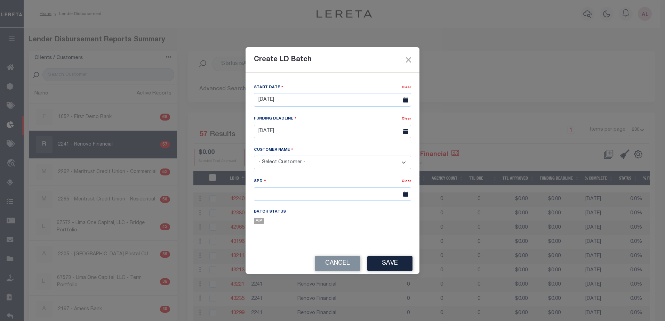
click at [288, 162] on select "- Select Customer - Accumatch - Refunds All In Credit Union Amarillo National B…" at bounding box center [332, 163] width 157 height 14
select select "2241"
click at [254, 156] on select "- Select Customer - Accumatch - Refunds All In Credit Union Amarillo National B…" at bounding box center [332, 163] width 157 height 14
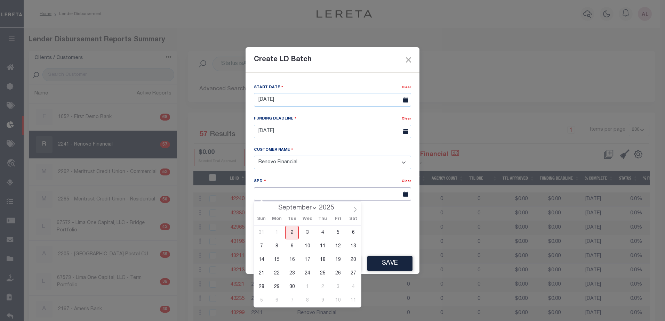
click at [260, 194] on input "text" at bounding box center [332, 194] width 157 height 14
click at [325, 246] on span "11" at bounding box center [323, 247] width 14 height 14
type input "09/11/2025"
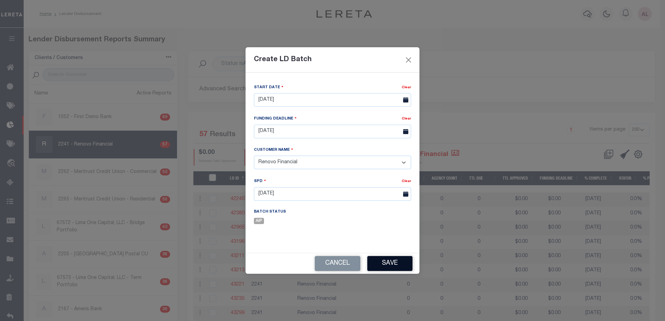
click at [390, 263] on button "Save" at bounding box center [389, 263] width 45 height 15
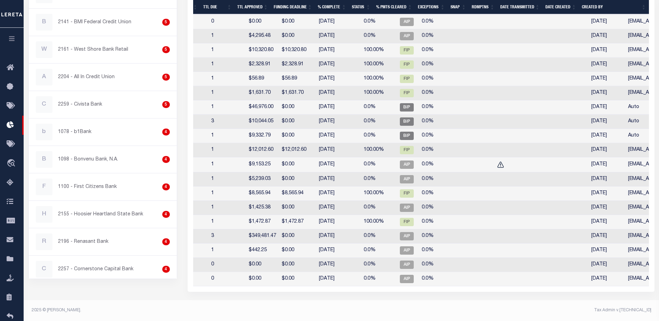
scroll to position [0, 0]
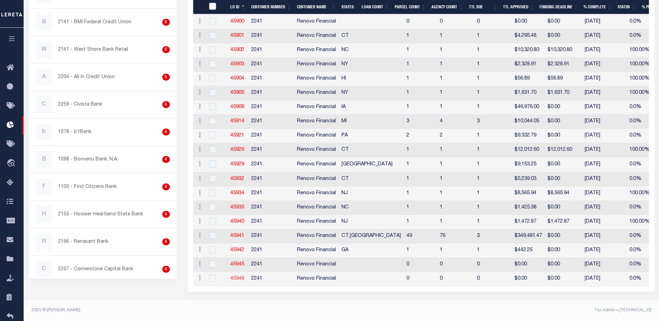
click at [236, 276] on link "45946" at bounding box center [237, 278] width 14 height 5
checkbox input "true"
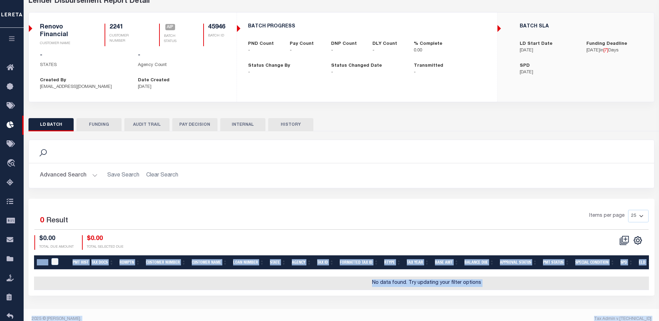
scroll to position [47, 0]
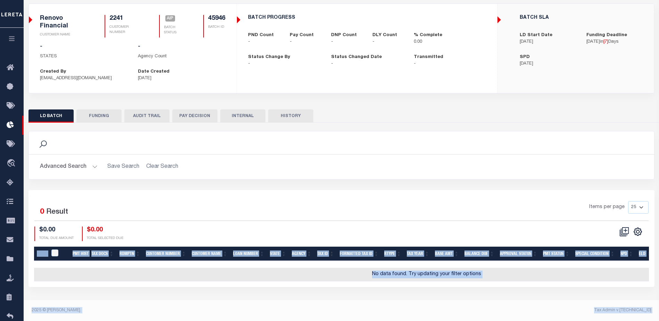
click at [92, 166] on button "Advanced Search" at bounding box center [69, 167] width 58 height 14
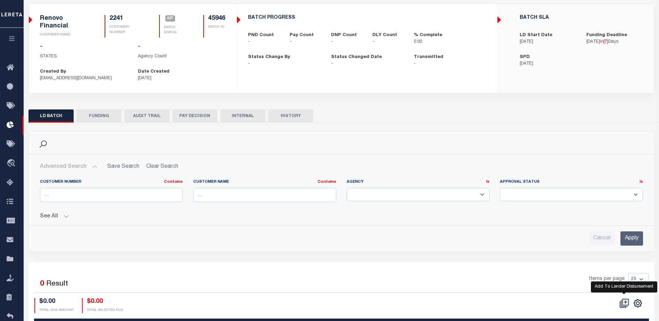
click at [623, 302] on icon at bounding box center [625, 304] width 10 height 10
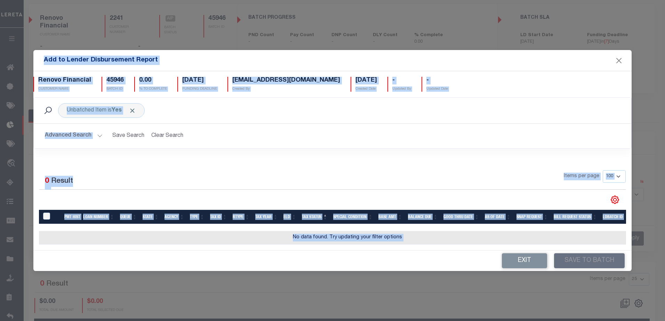
click at [137, 159] on div "Selected 0 Result Items per page 100 200 500 1000" at bounding box center [332, 204] width 598 height 91
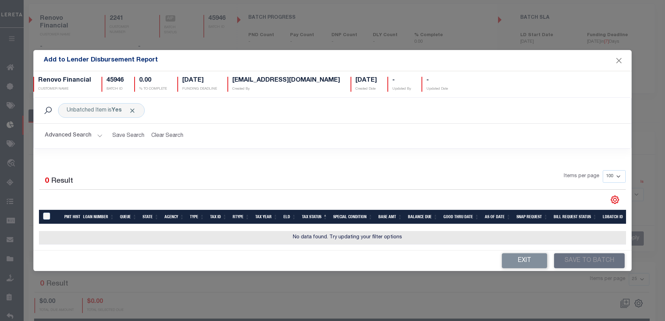
click at [99, 133] on button "Advanced Search" at bounding box center [74, 136] width 58 height 14
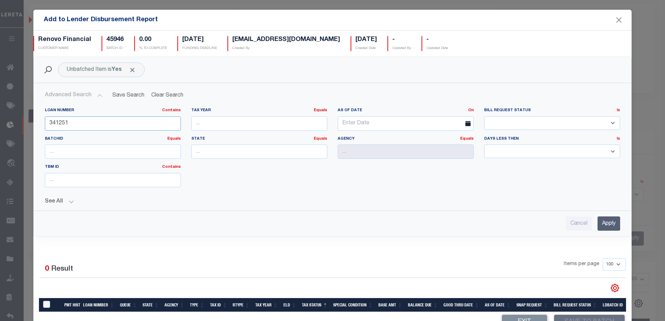
drag, startPoint x: 71, startPoint y: 123, endPoint x: 41, endPoint y: 123, distance: 30.2
click at [41, 123] on div "Loan Number Contains Contains Is 341251" at bounding box center [113, 122] width 146 height 29
type input "10010800"
click at [597, 224] on input "Apply" at bounding box center [608, 224] width 23 height 14
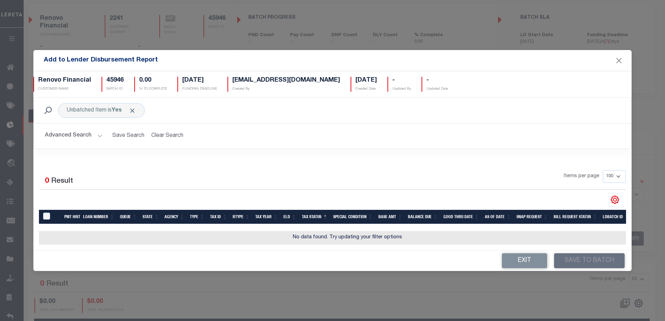
click at [98, 134] on button "Advanced Search" at bounding box center [74, 136] width 58 height 14
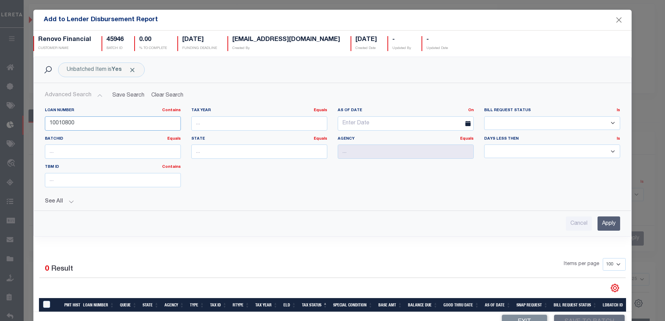
drag, startPoint x: 78, startPoint y: 123, endPoint x: 46, endPoint y: 128, distance: 32.6
click at [46, 128] on input "10010800" at bounding box center [113, 123] width 136 height 14
drag, startPoint x: 597, startPoint y: 225, endPoint x: 592, endPoint y: 224, distance: 4.6
click at [597, 225] on input "Apply" at bounding box center [608, 224] width 23 height 14
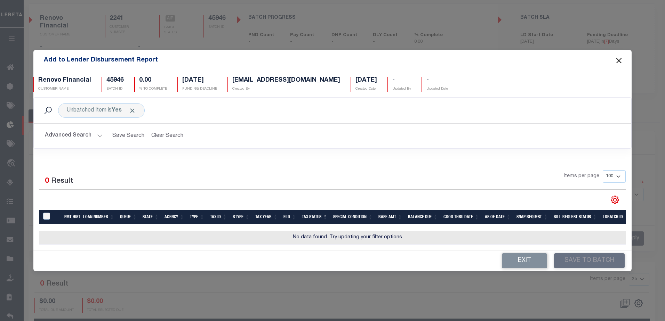
click at [620, 57] on button "Close" at bounding box center [618, 60] width 9 height 9
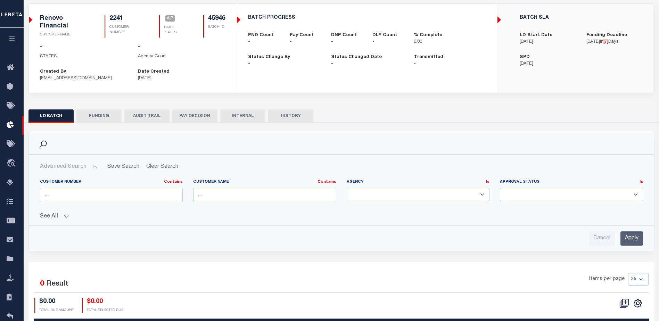
checkbox input "true"
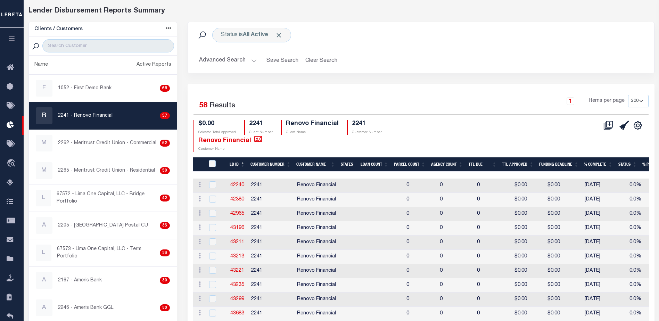
scroll to position [26, 0]
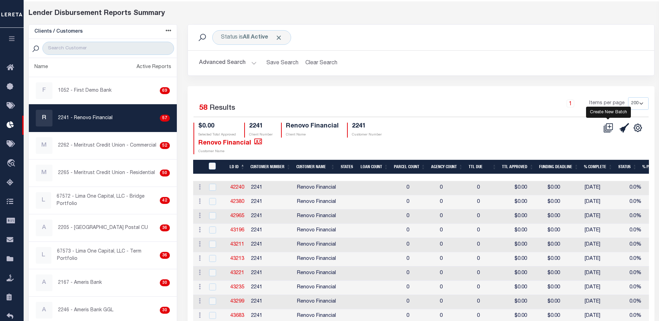
click at [610, 127] on icon at bounding box center [610, 126] width 4 height 4
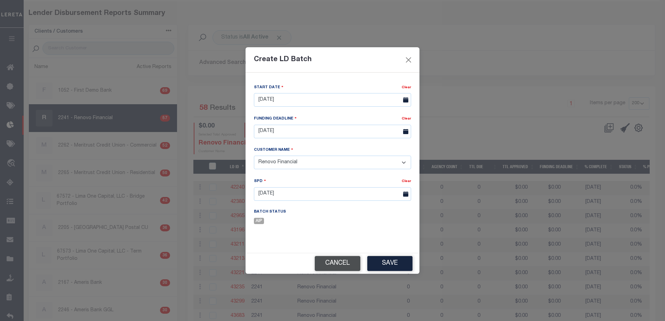
click at [342, 267] on button "Cancel" at bounding box center [338, 263] width 46 height 15
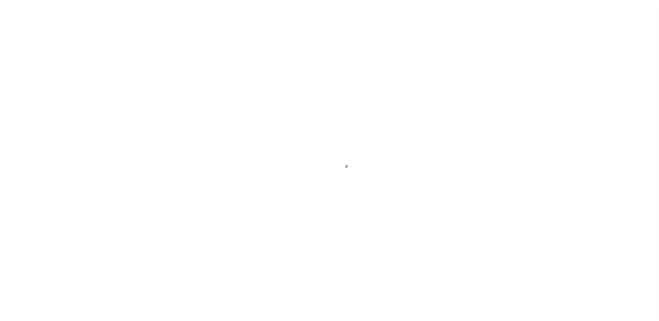
select select "OP2"
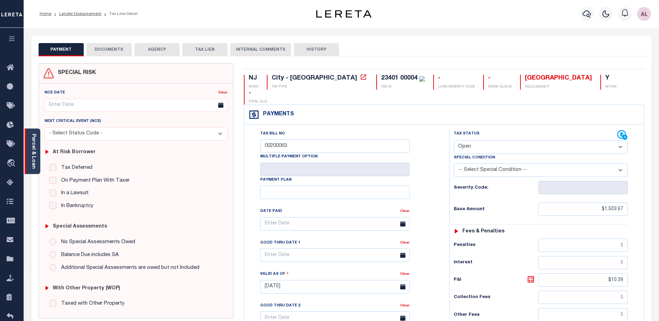
click at [34, 157] on link "Parcel & Loan" at bounding box center [33, 151] width 5 height 35
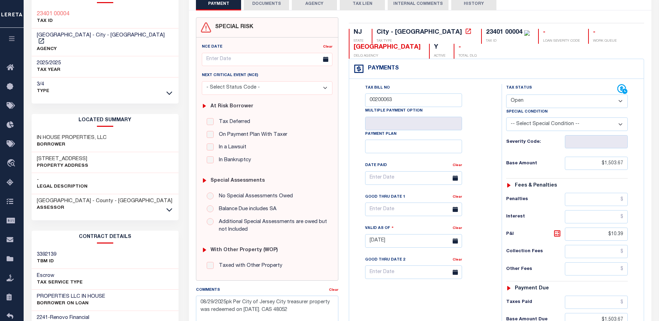
scroll to position [104, 0]
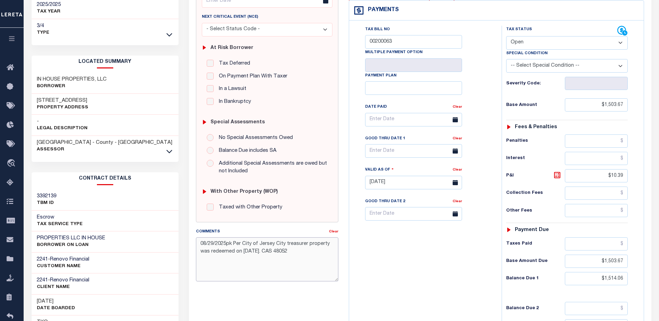
click at [306, 251] on textarea "08/29/2025pk Per City of Jersey City treasurer property was redeemed on 07/25/2…" at bounding box center [267, 259] width 143 height 44
type textarea "08/29/2025pk Per City of Jersey City treasurer property was redeemed on 07/25/2…"
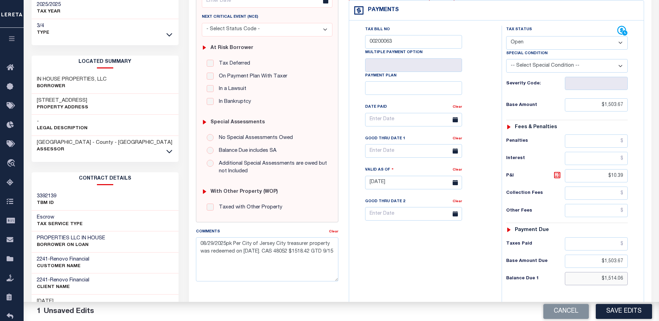
drag, startPoint x: 614, startPoint y: 280, endPoint x: 624, endPoint y: 276, distance: 11.0
click at [624, 276] on input "$1,514.06" at bounding box center [596, 278] width 63 height 13
type input "$1,518.42"
click at [558, 175] on icon at bounding box center [557, 175] width 8 height 8
type input "$14.75"
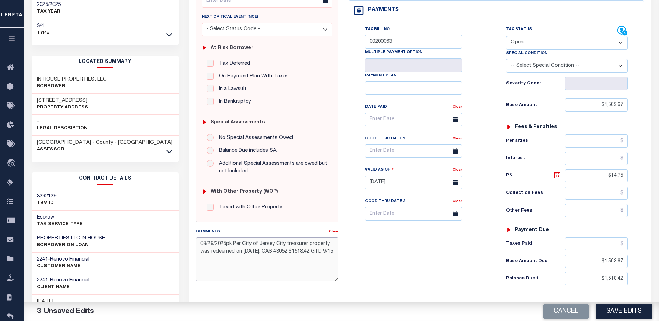
click at [276, 277] on textarea "08/29/2025pk Per City of Jersey City treasurer property was redeemed on 07/25/2…" at bounding box center [267, 259] width 143 height 44
type textarea "08/29/2025pk Per City of Jersey City treasurer property was redeemed on 07/25/2…"
click at [615, 311] on button "Save Edits" at bounding box center [624, 311] width 56 height 15
checkbox input "false"
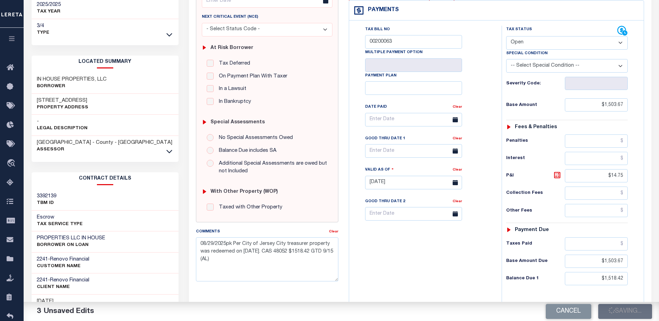
checkbox input "false"
type input "$1,503.67"
type input "$14.75"
type input "$1,503.67"
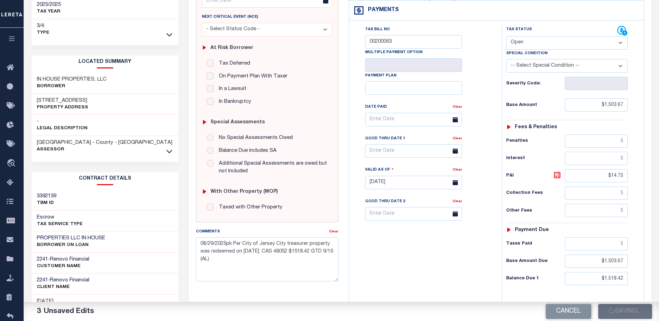
type input "$1,518.42"
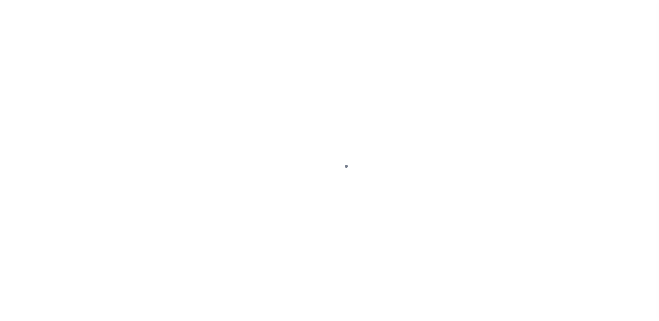
select select "OP2"
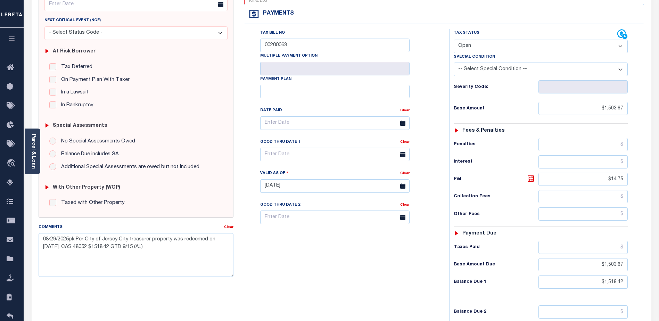
scroll to position [139, 0]
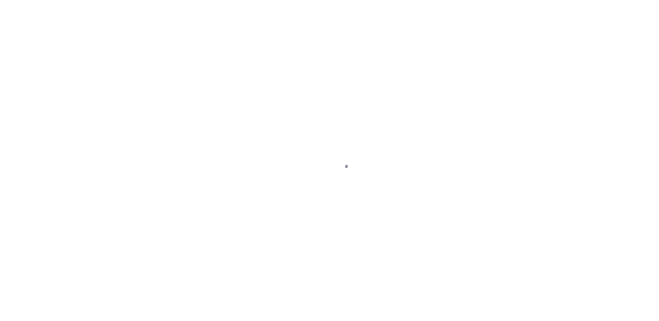
select select "OP2"
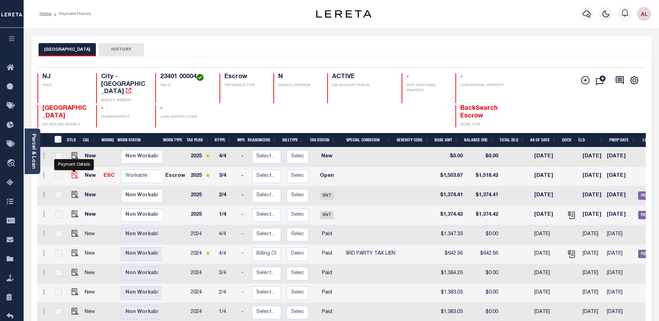
click at [72, 172] on img "" at bounding box center [75, 175] width 7 height 7
checkbox input "true"
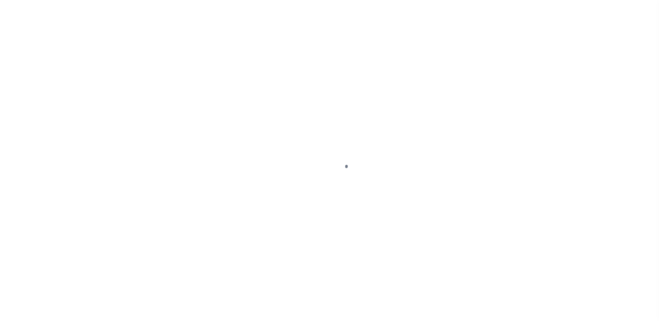
select select "OP2"
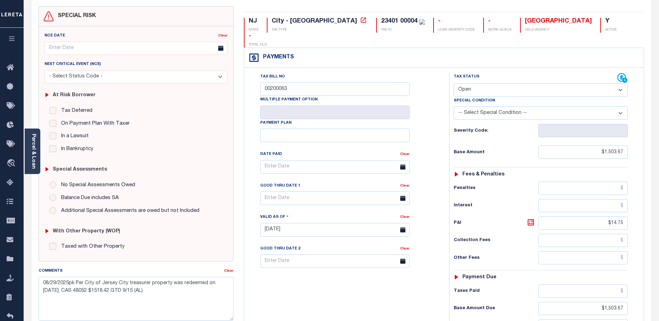
scroll to position [70, 0]
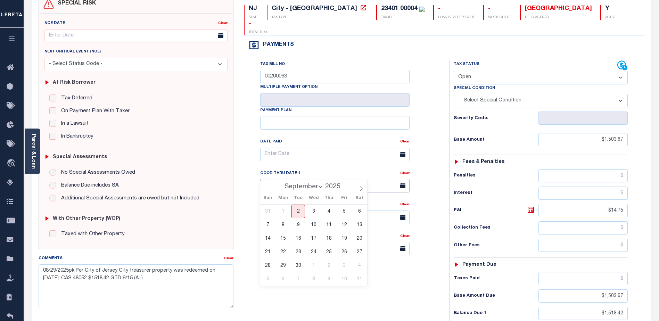
click at [370, 179] on input "text" at bounding box center [334, 186] width 149 height 14
click at [283, 241] on span "15" at bounding box center [283, 239] width 14 height 14
type input "[DATE]"
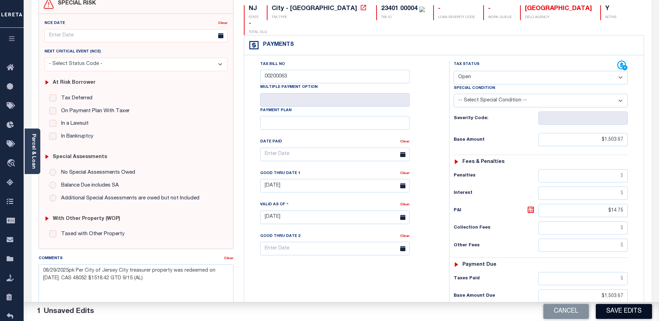
click at [627, 311] on button "Save Edits" at bounding box center [624, 311] width 56 height 15
checkbox input "false"
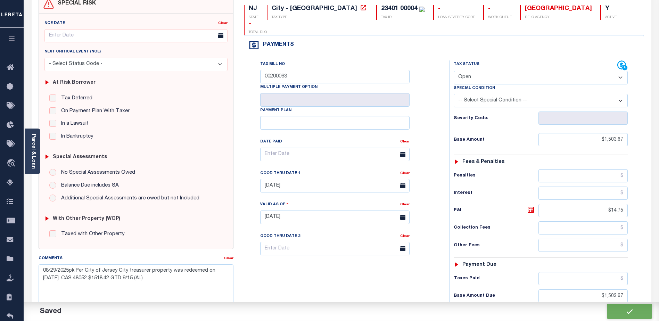
type input "$1,503.67"
type input "$14.75"
type input "$1,503.67"
type input "$1,518.42"
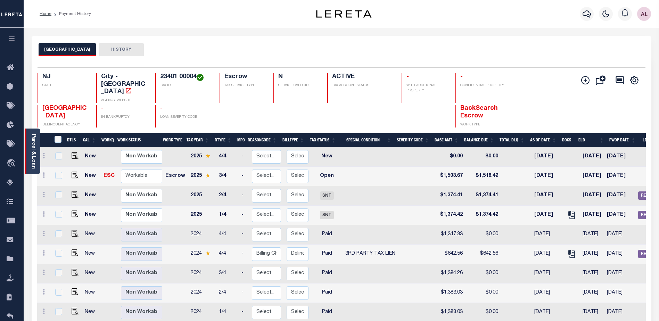
click at [34, 160] on link "Parcel & Loan" at bounding box center [33, 151] width 5 height 35
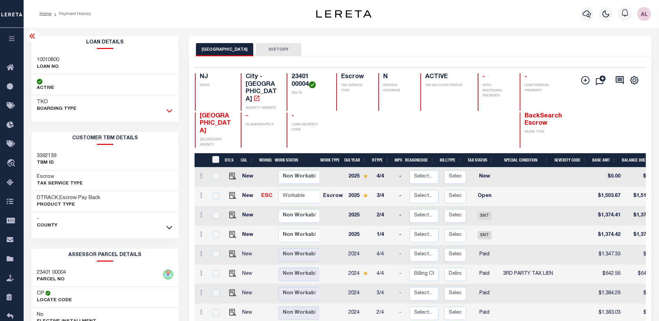
click at [169, 114] on icon at bounding box center [170, 110] width 6 height 7
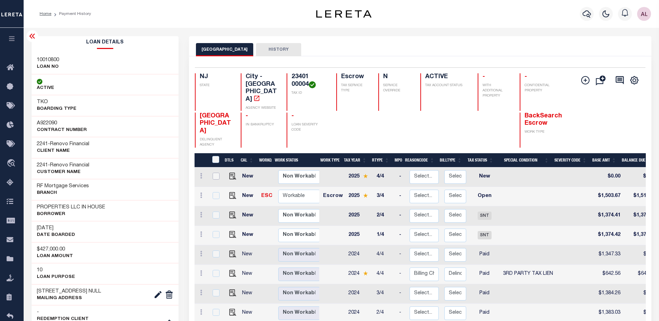
click at [217, 173] on input "checkbox" at bounding box center [216, 176] width 7 height 7
checkbox input "true"
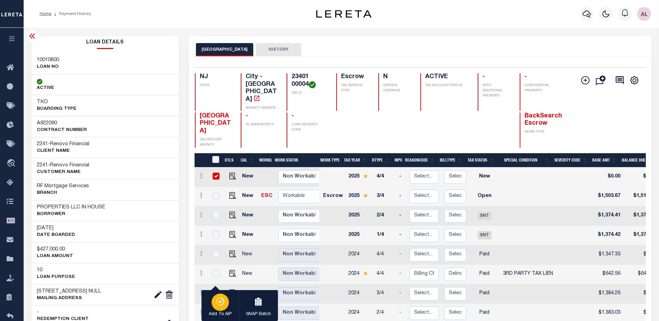
click at [218, 300] on icon "button" at bounding box center [217, 299] width 1 height 1
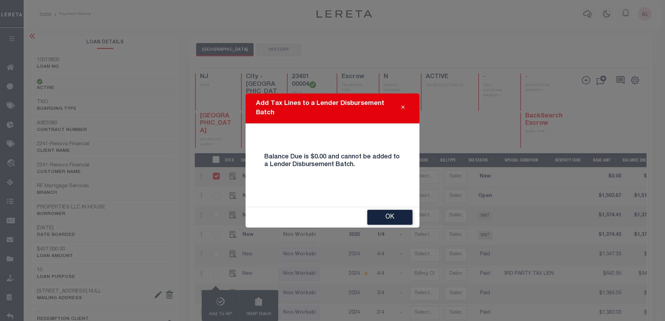
click at [402, 107] on icon "Close" at bounding box center [402, 107] width 3 height 5
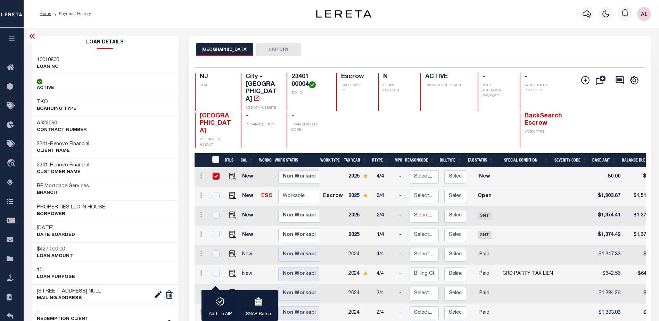
click at [215, 173] on input "checkbox" at bounding box center [216, 176] width 7 height 7
checkbox input "false"
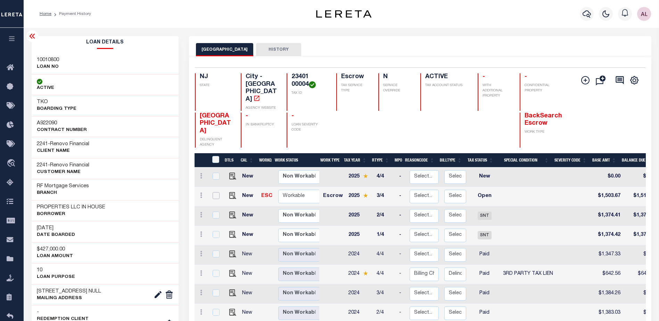
click at [216, 192] on input "checkbox" at bounding box center [216, 195] width 7 height 7
checkbox input "true"
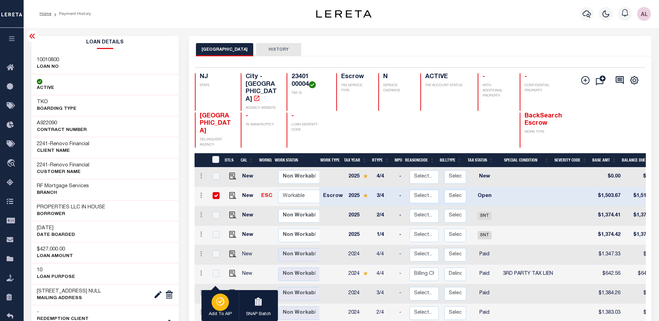
click at [223, 307] on div "button" at bounding box center [220, 302] width 17 height 17
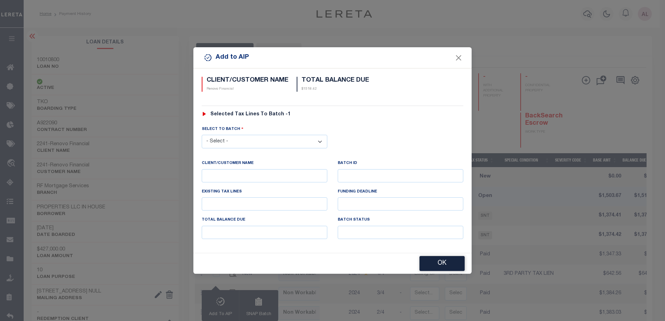
click at [231, 139] on select "- Select - 42380 42965 43235 43299 43683 44436 44450 44938 45028 45180 45253 45…" at bounding box center [264, 142] width 125 height 14
select select "45946"
click at [202, 135] on select "- Select - 42380 42965 43235 43299 43683 44436 44450 44938 45028 45180 45253 45…" at bounding box center [264, 142] width 125 height 14
click at [418, 261] on div "OK" at bounding box center [332, 264] width 278 height 21
click at [430, 263] on button "OK" at bounding box center [441, 264] width 45 height 15
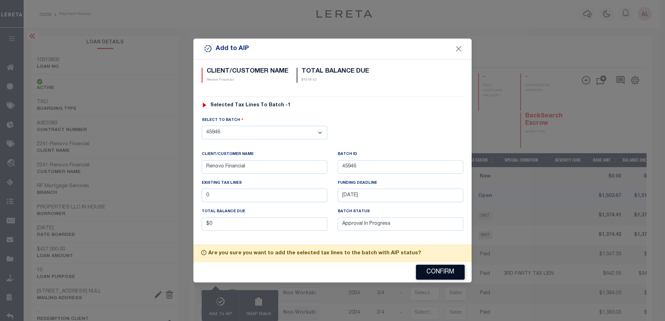
click at [440, 270] on button "Confirm" at bounding box center [440, 272] width 49 height 15
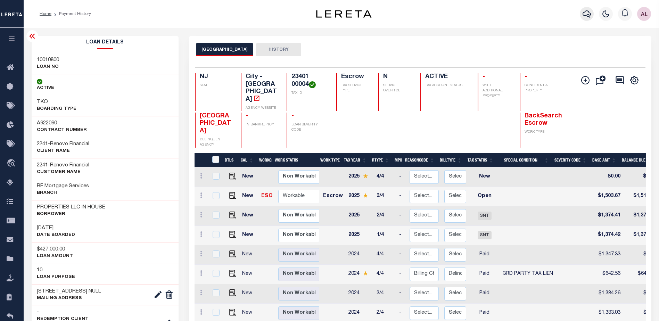
click at [585, 12] on icon "button" at bounding box center [587, 13] width 8 height 7
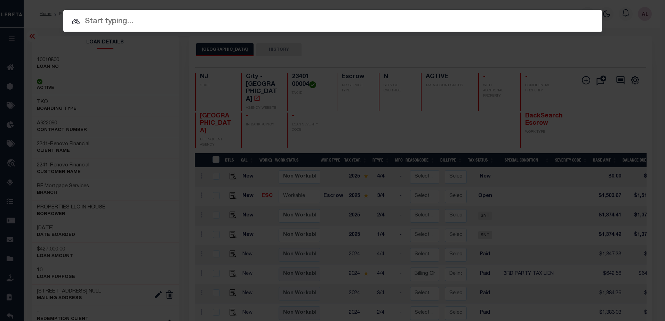
click at [103, 21] on input "text" at bounding box center [332, 22] width 538 height 12
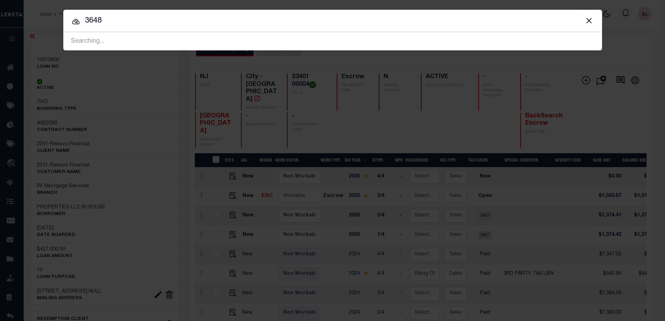
type input "3648"
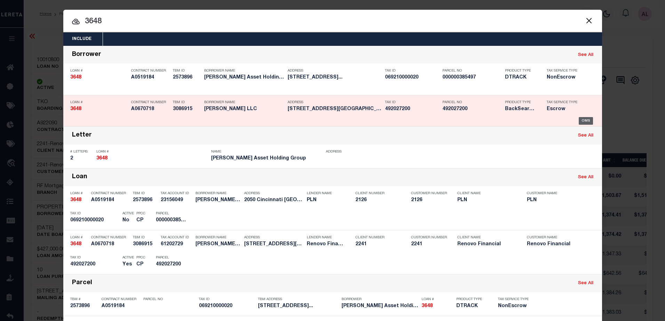
click at [581, 122] on div "OMS" at bounding box center [585, 121] width 14 height 8
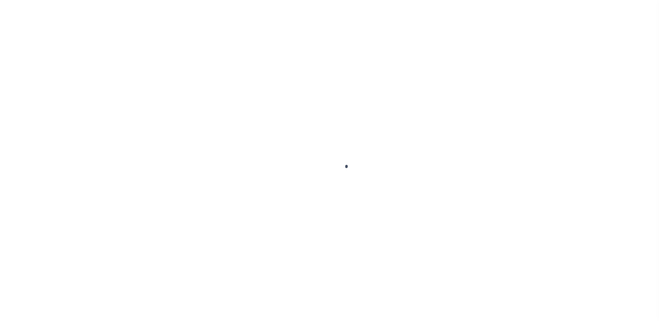
select select "25066"
select select "Escrow"
type input "[STREET_ADDRESS]"
select select
type input "[GEOGRAPHIC_DATA], [GEOGRAPHIC_DATA] 19120"
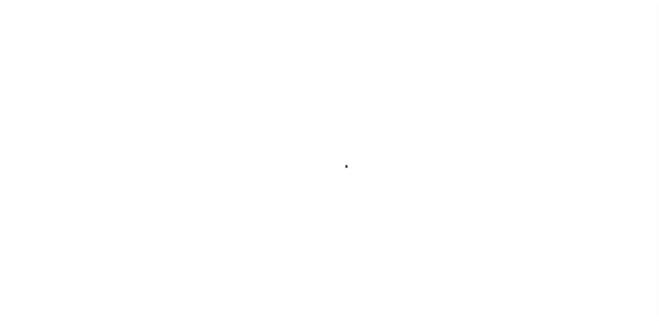
type input "a0k2L00001SB7iD"
type input "PA"
select select
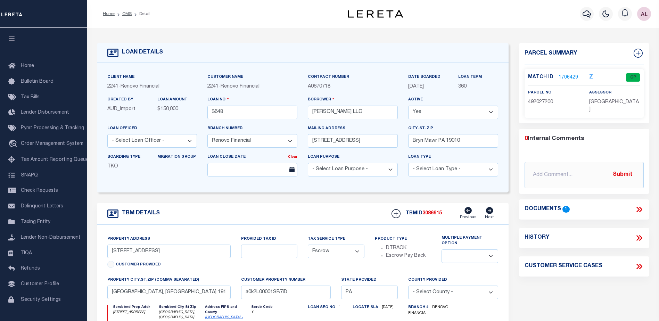
click at [568, 78] on link "1706429" at bounding box center [568, 77] width 19 height 7
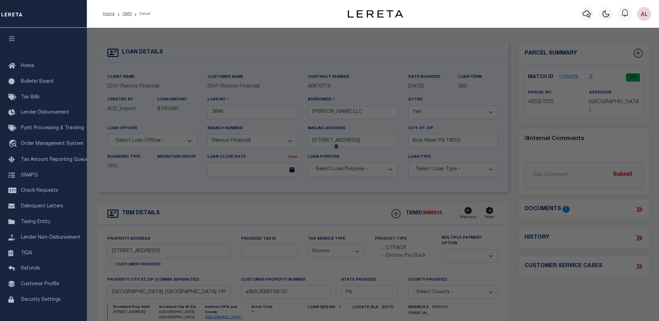
checkbox input "false"
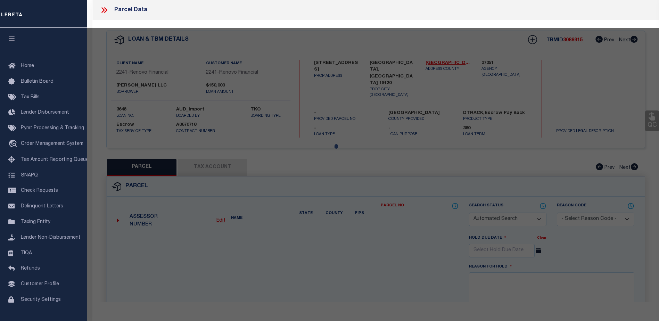
select select "CP"
type input "[PERSON_NAME] LLC"
type input "551 W DUNCANNON AVE"
checkbox input "false"
type input "PHILADELPHIA, PA 19120"
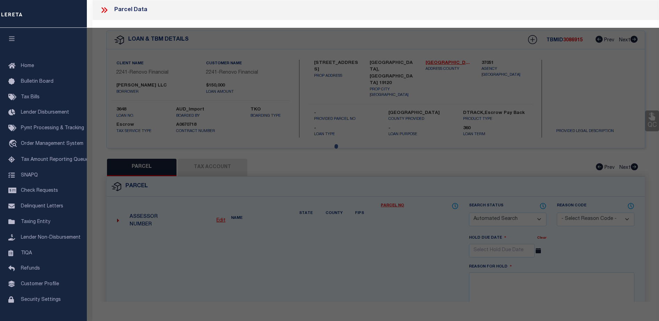
type textarea "ROW 2 STY MASONRY"
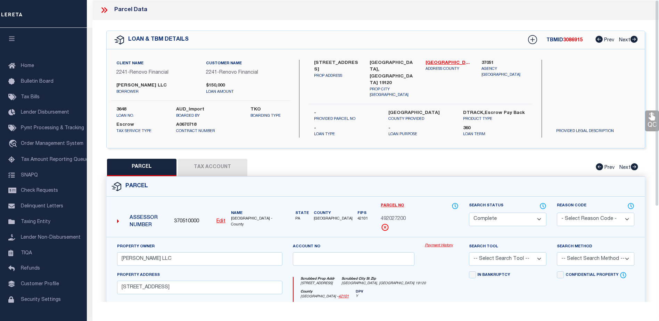
click at [436, 243] on link "Payment History" at bounding box center [442, 246] width 34 height 6
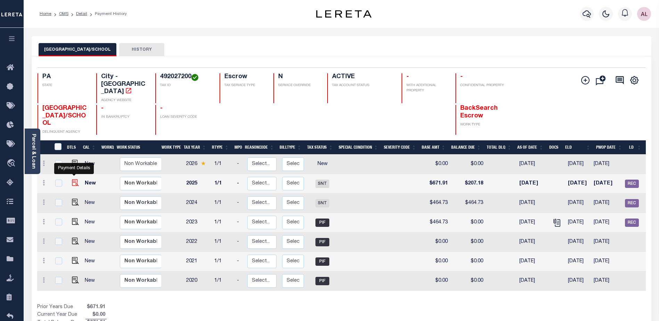
click at [74, 179] on img "" at bounding box center [75, 182] width 7 height 7
checkbox input "true"
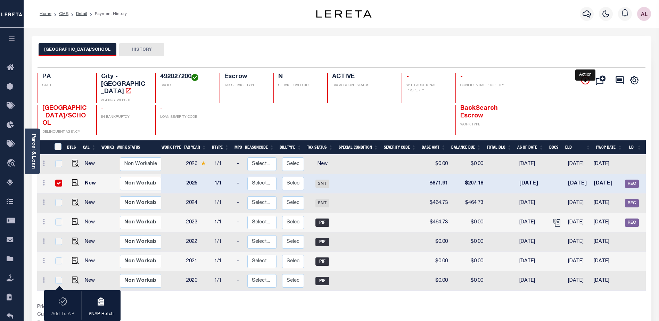
click at [584, 80] on icon "" at bounding box center [586, 80] width 8 height 8
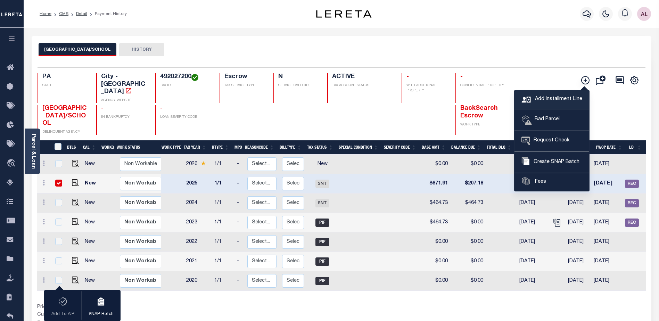
click at [551, 97] on span "Add Installment Line" at bounding box center [558, 100] width 49 height 8
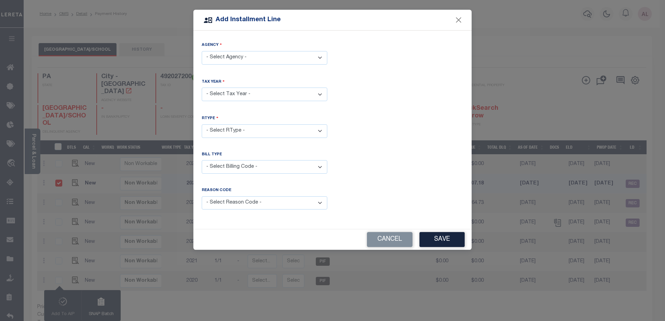
drag, startPoint x: 259, startPoint y: 56, endPoint x: 253, endPoint y: 63, distance: 8.9
click at [259, 56] on select "- Select Agency - [GEOGRAPHIC_DATA]/SCHOOL - City" at bounding box center [264, 58] width 125 height 14
select select "4210100000"
click at [202, 51] on select "- Select Agency - [GEOGRAPHIC_DATA]/SCHOOL - City" at bounding box center [264, 58] width 125 height 14
click at [231, 93] on select "- Select Year - 2005 2006 2007 2008 2009 2010 2011 2012 2013 2014 2015 2016 201…" at bounding box center [264, 95] width 125 height 14
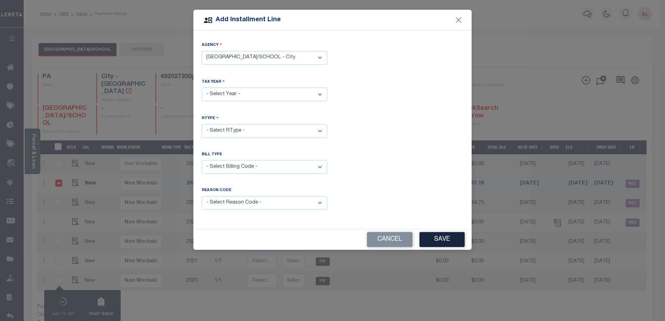
select select "2025"
click at [202, 88] on select "- Select Year - 2005 2006 2007 2008 2009 2010 2011 2012 2013 2014 2015 2016 201…" at bounding box center [264, 95] width 125 height 14
drag, startPoint x: 233, startPoint y: 129, endPoint x: 224, endPoint y: 133, distance: 9.6
click at [233, 129] on select "- Select RType - 1/1" at bounding box center [264, 131] width 125 height 14
select select "0"
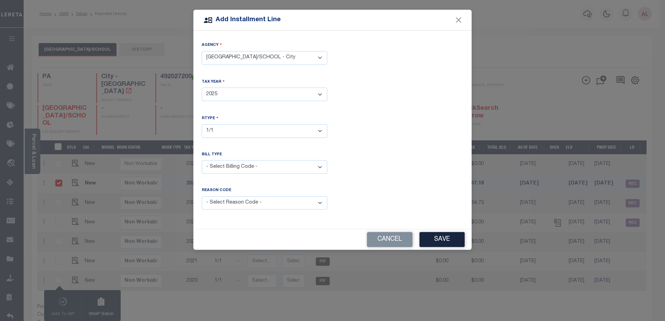
click at [202, 124] on select "- Select RType - 1/1" at bounding box center [264, 131] width 125 height 14
click at [220, 163] on select "- Select Billing Code - Regular Delinquent Supplemental Corrected/Adjusted Bill…" at bounding box center [264, 167] width 125 height 14
select select "1"
click at [202, 160] on select "- Select Billing Code - Regular Delinquent Supplemental Corrected/Adjusted Bill…" at bounding box center [264, 167] width 125 height 14
click at [222, 199] on select "- Select Reason Code - Payment Reversal Taxable Value Change Assessment Change …" at bounding box center [264, 203] width 125 height 14
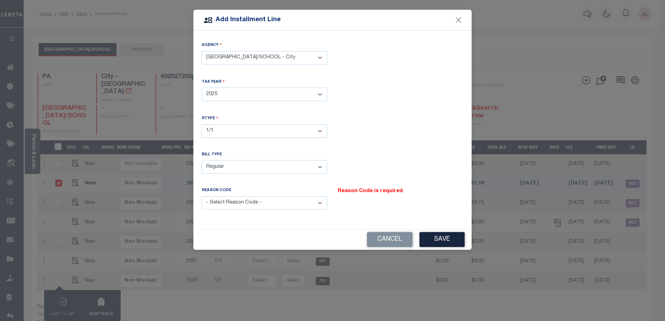
select select "9"
click at [202, 196] on select "- Select Reason Code - Payment Reversal Taxable Value Change Assessment Change …" at bounding box center [264, 203] width 125 height 14
click at [235, 204] on select "- Select Reason Code - Payment Reversal Taxable Value Change Assessment Change …" at bounding box center [264, 203] width 125 height 14
click at [202, 196] on select "- Select Reason Code - Payment Reversal Taxable Value Change Assessment Change …" at bounding box center [264, 203] width 125 height 14
drag, startPoint x: 451, startPoint y: 238, endPoint x: 431, endPoint y: 235, distance: 20.0
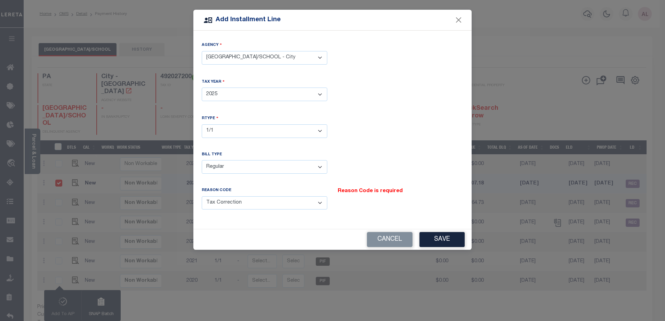
click at [450, 238] on button "Save" at bounding box center [441, 239] width 45 height 15
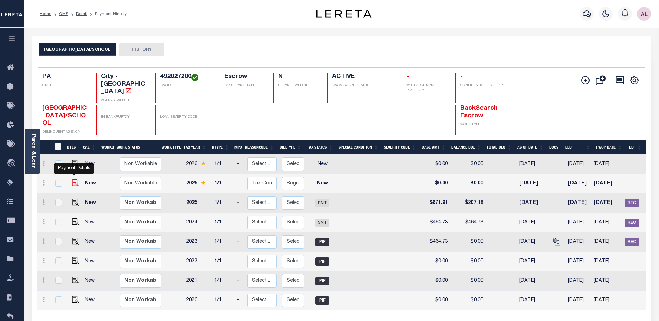
click at [74, 179] on img at bounding box center [75, 182] width 7 height 7
checkbox input "true"
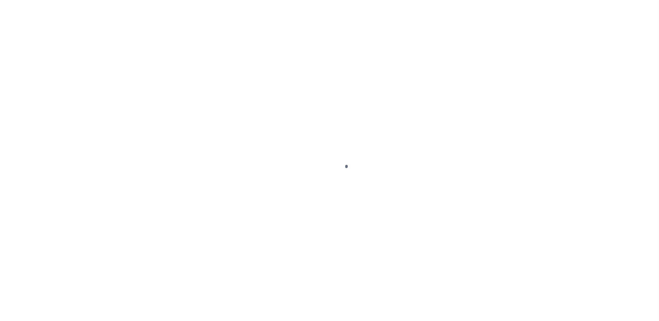
select select "SNT"
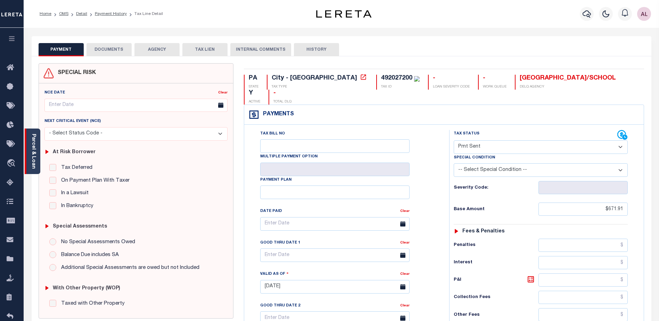
click at [34, 160] on link "Parcel & Loan" at bounding box center [33, 151] width 5 height 35
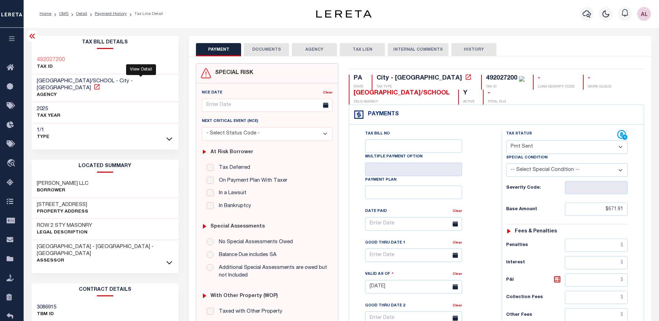
click at [99, 84] on icon at bounding box center [96, 86] width 5 height 5
drag, startPoint x: 100, startPoint y: 197, endPoint x: 34, endPoint y: 199, distance: 65.4
click at [34, 199] on div "551 W DUNCANNON AVE Property Address" at bounding box center [105, 208] width 147 height 21
copy h3 "551 W DUNCANNON AVE"
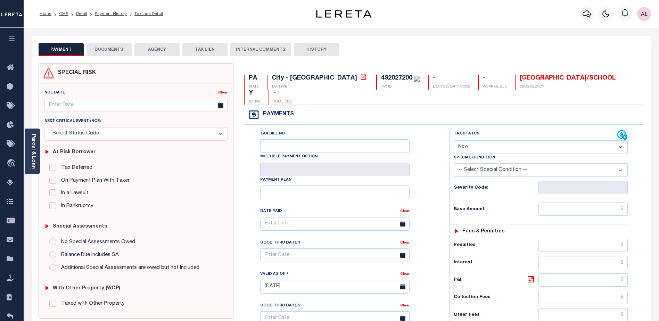
click at [472, 140] on select "- Select Status Code - Open Due/Unpaid Paid Incomplete No Tax Due Internal Refu…" at bounding box center [541, 147] width 174 height 14
click at [454, 140] on select "- Select Status Code - Open Due/Unpaid Paid Incomplete No Tax Due Internal Refu…" at bounding box center [541, 147] width 174 height 14
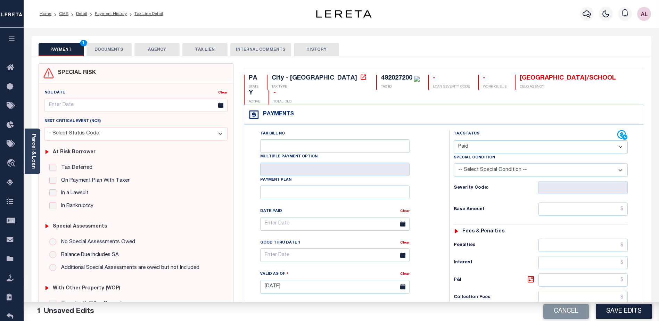
click at [467, 140] on select "- Select Status Code - Open Due/Unpaid Paid Incomplete No Tax Due Internal Refu…" at bounding box center [541, 147] width 174 height 14
select select "DUE"
click at [454, 140] on select "- Select Status Code - Open Due/Unpaid Paid Incomplete No Tax Due Internal Refu…" at bounding box center [541, 147] width 174 height 14
click at [569, 203] on input "text" at bounding box center [583, 209] width 89 height 13
click at [516, 163] on select "-- Select Special Condition -- 3RD PARTY TAX LIEN AGENCY TAX LIEN (A.K.A Inside…" at bounding box center [541, 170] width 174 height 14
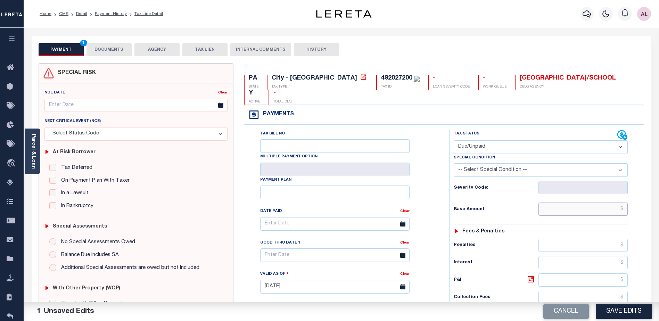
click at [562, 203] on input "text" at bounding box center [583, 209] width 89 height 13
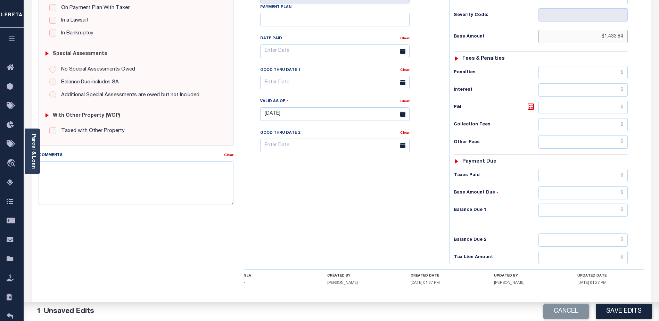
scroll to position [174, 0]
type input "$1,433.84"
click at [578, 203] on input "text" at bounding box center [583, 209] width 89 height 13
type input "$1,433.84"
click at [150, 172] on textarea "Comments" at bounding box center [136, 182] width 195 height 44
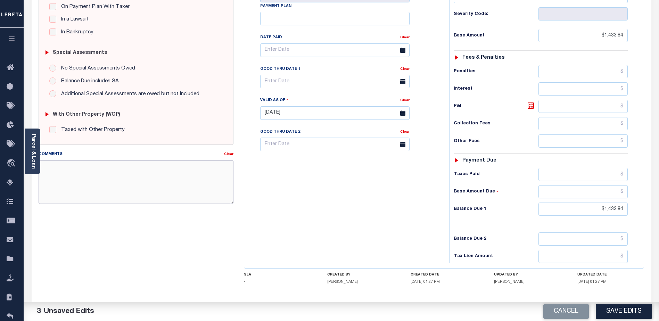
click at [51, 167] on textarea "Comments" at bounding box center [136, 182] width 195 height 44
click at [90, 168] on textarea "(AL) CAS 48061" at bounding box center [136, 182] width 195 height 44
drag, startPoint x: 87, startPoint y: 167, endPoint x: 80, endPoint y: 168, distance: 7.7
click at [80, 168] on textarea "(AL) CAS 48061-" at bounding box center [136, 182] width 195 height 44
paste textarea "Per the Philadelphia assessor's office, the homestead exemption was removed fro…"
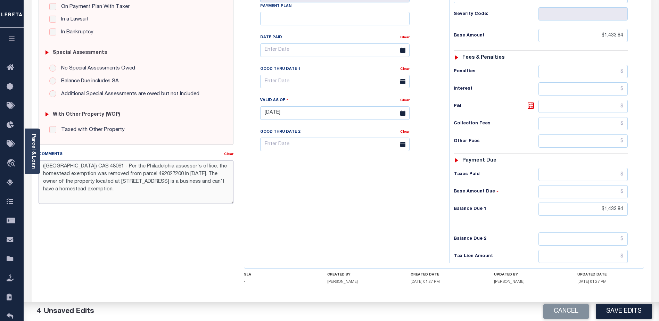
scroll to position [190, 0]
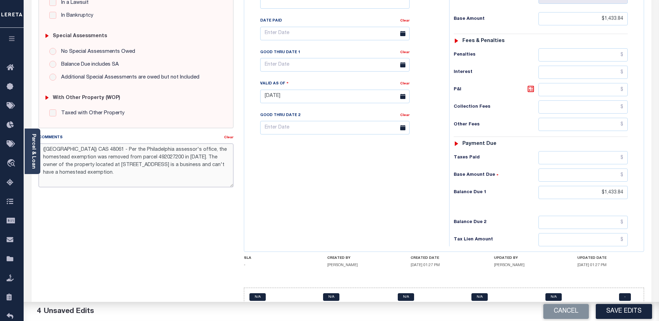
type textarea "(AL) CAS 48061 - Per the Philadelphia assessor's office, the homestead exemptio…"
click at [611, 38] on div "Fees & Penalties" at bounding box center [541, 41] width 174 height 6
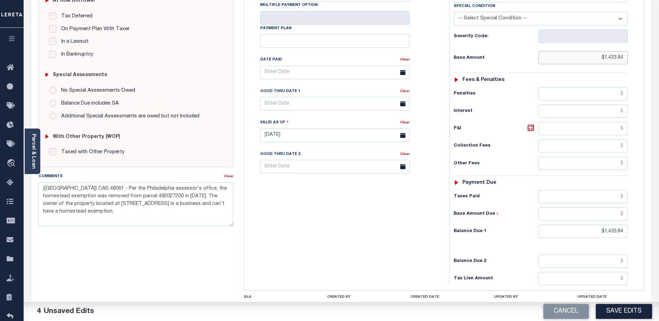
drag, startPoint x: 600, startPoint y: 5, endPoint x: 631, endPoint y: 9, distance: 30.9
click at [628, 6] on div "Tax Status Status - Select Status Code -" at bounding box center [543, 131] width 188 height 307
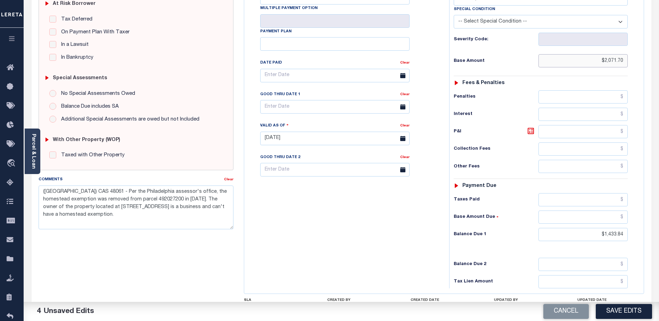
type input "$2,071.70"
drag, startPoint x: 596, startPoint y: 221, endPoint x: 641, endPoint y: 221, distance: 44.8
click at [641, 221] on div "Tax Status Status" at bounding box center [543, 135] width 198 height 307
drag, startPoint x: 595, startPoint y: 220, endPoint x: 628, endPoint y: 220, distance: 33.4
click at [628, 220] on div "Tax Status Status - Select Status Code -" at bounding box center [543, 135] width 188 height 307
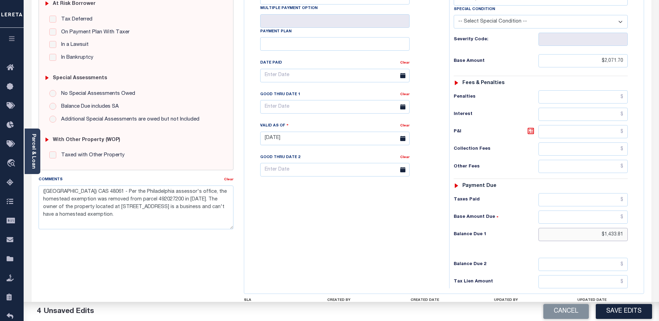
type input "$1,433.81"
click at [591, 193] on input "text" at bounding box center [583, 199] width 89 height 13
drag, startPoint x: 606, startPoint y: 188, endPoint x: 648, endPoint y: 164, distance: 48.1
click at [652, 182] on div "PAYMENT 4 DOCUMENTS AGENCY DELINQUENT PAYEE" at bounding box center [341, 132] width 631 height 489
type input "$671.91"
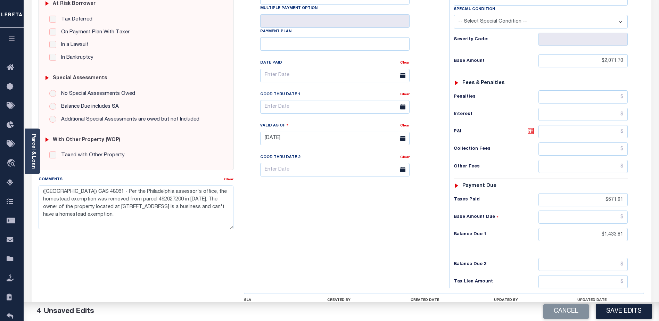
click at [532, 127] on icon at bounding box center [531, 131] width 8 height 8
drag, startPoint x: 598, startPoint y: 120, endPoint x: 641, endPoint y: 120, distance: 42.4
click at [641, 120] on div "Tax Status Status" at bounding box center [543, 135] width 198 height 307
type input "$34.05"
click at [609, 143] on input "text" at bounding box center [583, 149] width 89 height 13
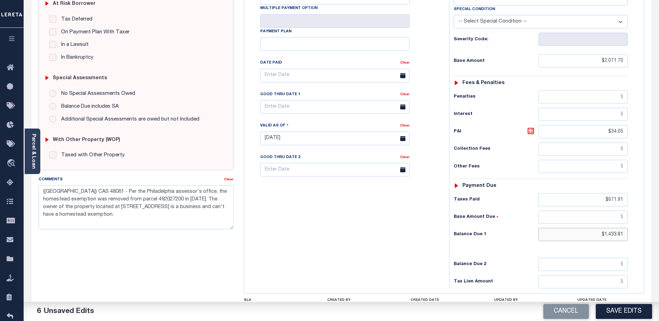
drag, startPoint x: 621, startPoint y: 220, endPoint x: 626, endPoint y: 219, distance: 5.0
click at [626, 228] on input "$1,433.81" at bounding box center [583, 234] width 89 height 13
type input "$1,433.84"
click at [529, 127] on icon at bounding box center [531, 131] width 8 height 8
drag, startPoint x: 608, startPoint y: 119, endPoint x: 667, endPoint y: 119, distance: 58.7
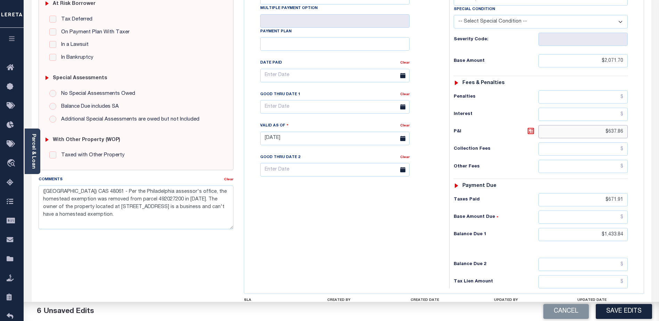
click at [659, 119] on html "Home OMS Detail Payment History Tax Line Detail" at bounding box center [329, 115] width 659 height 526
type input "$34.05"
click at [107, 216] on textarea "(AL) CAS 48061 - Per the Philadelphia assessor's office, the homestead exemptio…" at bounding box center [136, 208] width 195 height 44
click at [620, 312] on button "Save Edits" at bounding box center [624, 311] width 56 height 15
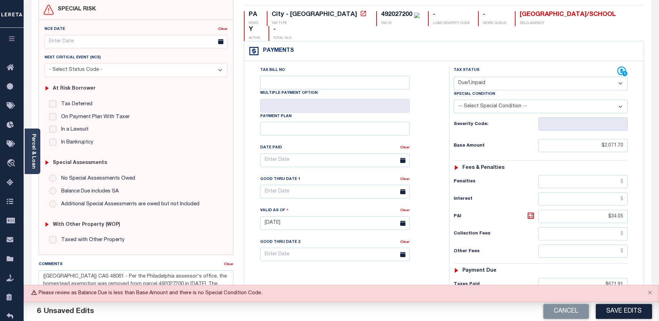
scroll to position [44, 0]
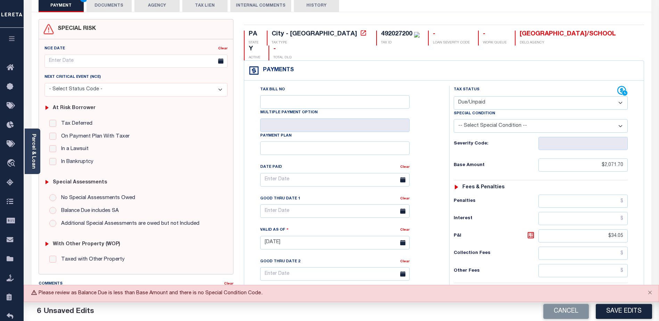
click at [517, 119] on select "-- Select Special Condition -- 3RD PARTY TAX LIEN AGENCY TAX LIEN (A.K.A Inside…" at bounding box center [541, 126] width 174 height 14
click at [435, 186] on div "Tax Bill No Multiple Payment Option Payment Plan Clear" at bounding box center [345, 183] width 188 height 195
click at [489, 119] on select "-- Select Special Condition -- 3RD PARTY TAX LIEN AGENCY TAX LIEN (A.K.A Inside…" at bounding box center [541, 126] width 174 height 14
select select "17"
click at [454, 119] on select "-- Select Special Condition -- 3RD PARTY TAX LIEN AGENCY TAX LIEN (A.K.A Inside…" at bounding box center [541, 126] width 174 height 14
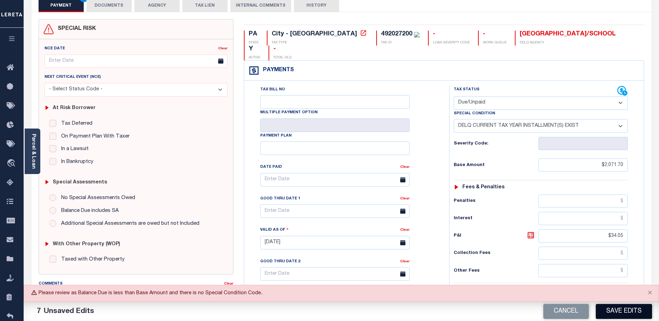
click at [622, 312] on button "Save Edits" at bounding box center [624, 311] width 56 height 15
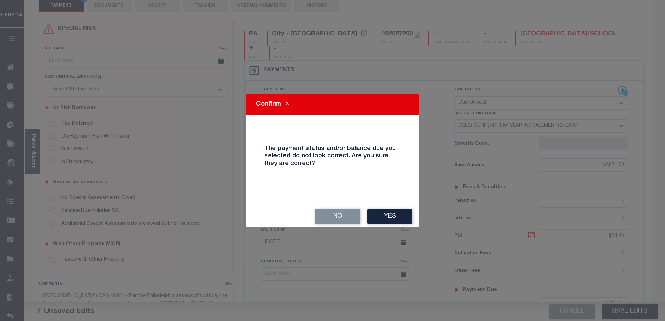
click at [394, 210] on button "Yes" at bounding box center [389, 216] width 45 height 15
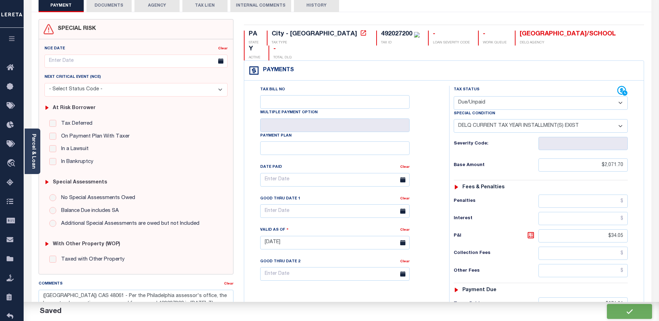
checkbox input "false"
type input "$2,071.7"
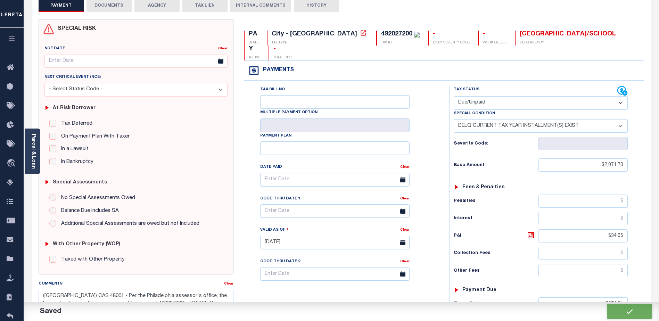
type input "$34.05"
type input "$671.91"
type input "$1,433.84"
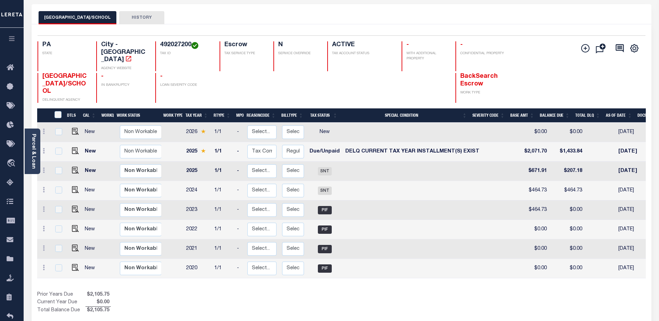
scroll to position [70, 0]
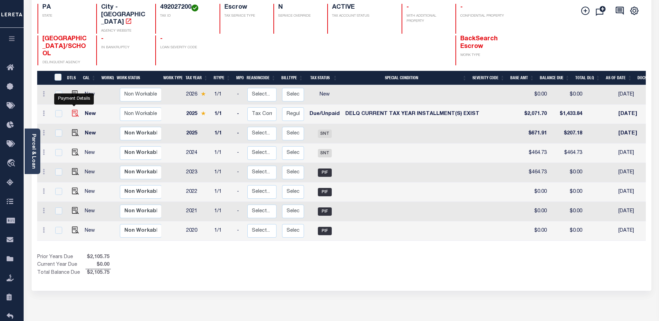
click at [75, 110] on img "" at bounding box center [75, 113] width 7 height 7
checkbox input "true"
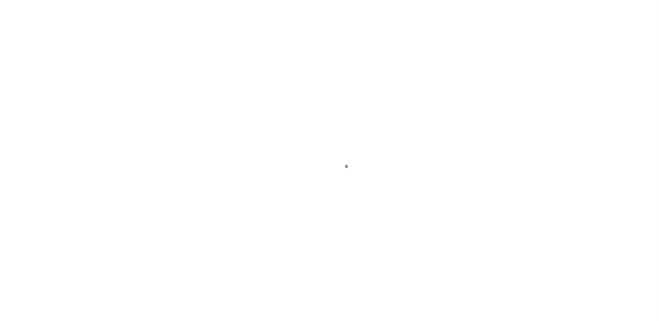
select select "DUE"
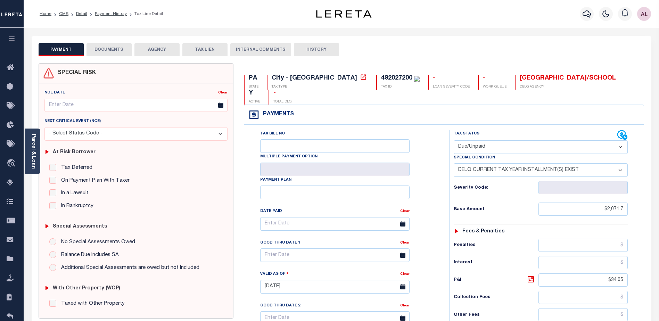
click at [612, 163] on select "-- Select Special Condition -- 3RD PARTY TAX LIEN AGENCY TAX LIEN (A.K.A Inside…" at bounding box center [541, 170] width 174 height 14
click at [605, 163] on select "-- Select Special Condition -- 3RD PARTY TAX LIEN AGENCY TAX LIEN (A.K.A Inside…" at bounding box center [541, 170] width 174 height 14
click at [454, 163] on select "-- Select Special Condition -- 3RD PARTY TAX LIEN AGENCY TAX LIEN (A.K.A Inside…" at bounding box center [541, 170] width 174 height 14
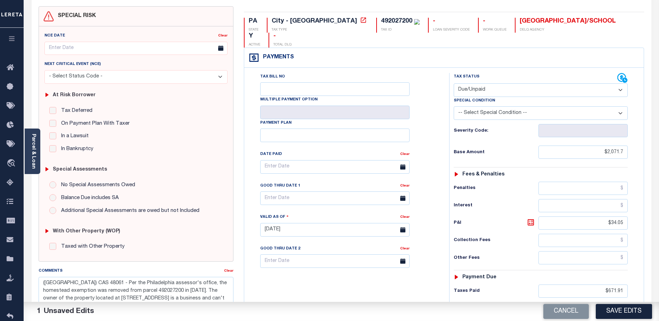
scroll to position [139, 0]
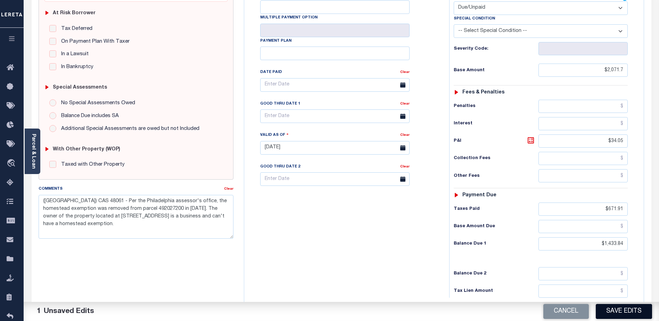
click at [629, 311] on button "Save Edits" at bounding box center [624, 311] width 56 height 15
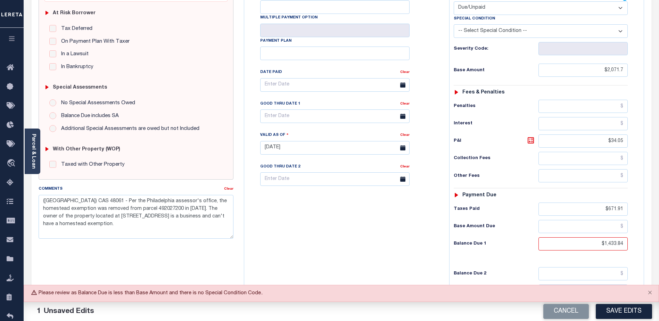
click at [628, 311] on button "Save Edits" at bounding box center [624, 311] width 56 height 15
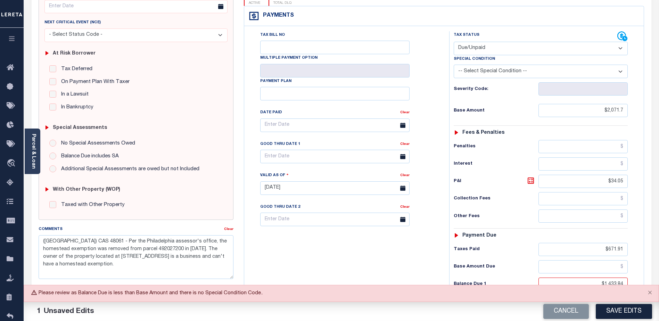
scroll to position [79, 0]
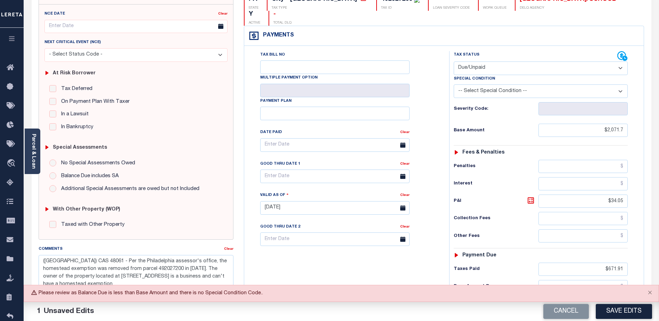
click at [622, 84] on select "-- Select Special Condition -- 3RD PARTY TAX LIEN AGENCY TAX LIEN (A.K.A Inside…" at bounding box center [541, 91] width 174 height 14
select select "17"
click at [454, 84] on select "-- Select Special Condition -- 3RD PARTY TAX LIEN AGENCY TAX LIEN (A.K.A Inside…" at bounding box center [541, 91] width 174 height 14
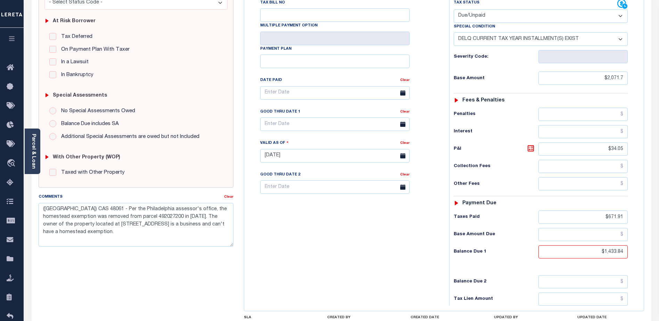
scroll to position [148, 0]
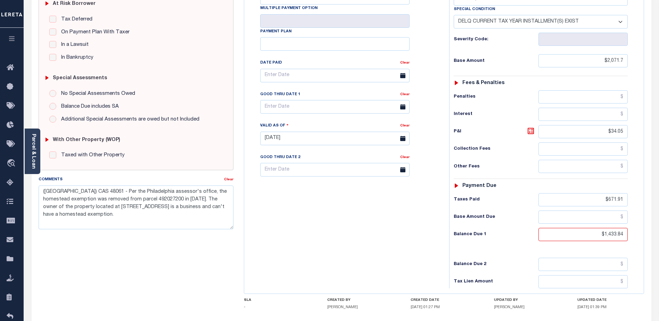
click at [524, 228] on div "Tax Status Status - Select Status Code -" at bounding box center [543, 135] width 188 height 307
drag, startPoint x: 541, startPoint y: 292, endPoint x: 549, endPoint y: 276, distance: 17.9
click at [542, 305] on h5 "[PERSON_NAME]" at bounding box center [527, 307] width 67 height 5
click at [561, 258] on input "text" at bounding box center [583, 264] width 89 height 13
click at [568, 160] on input "text" at bounding box center [583, 166] width 89 height 13
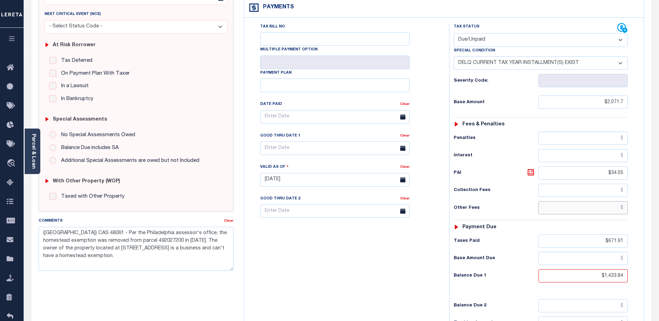
scroll to position [44, 0]
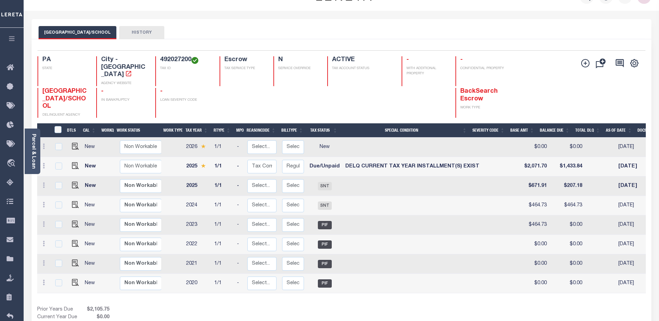
scroll to position [17, 0]
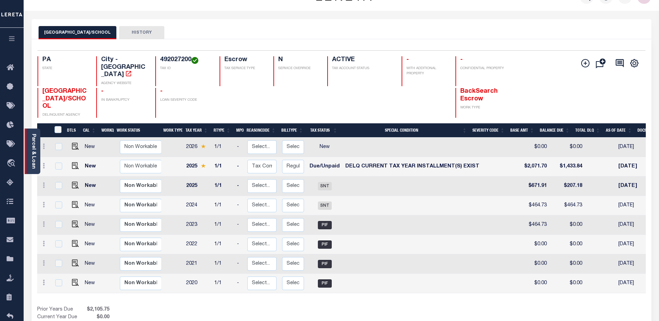
click at [29, 157] on div "Parcel & Loan" at bounding box center [33, 152] width 16 height 46
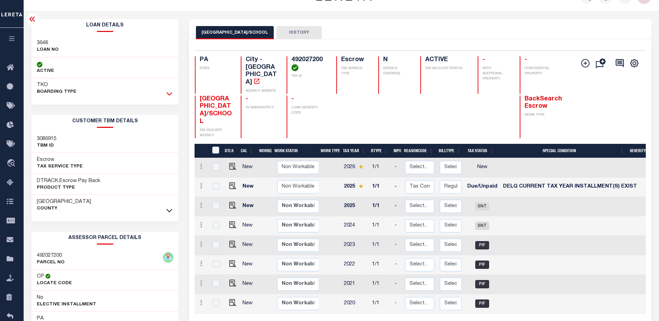
click at [169, 91] on icon at bounding box center [170, 93] width 6 height 7
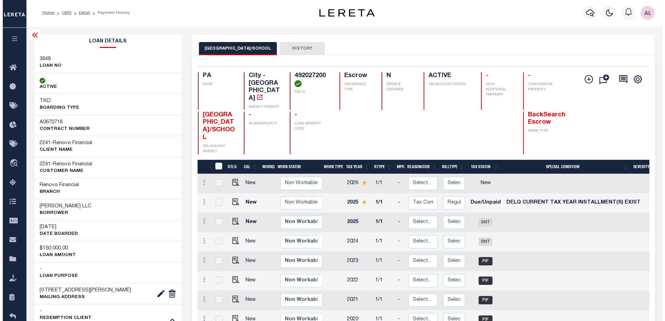
scroll to position [0, 0]
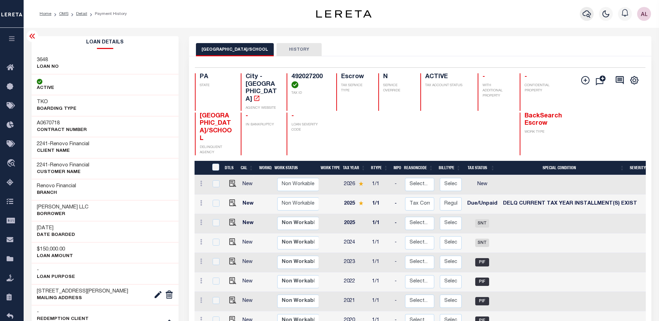
click at [585, 13] on icon "button" at bounding box center [587, 13] width 8 height 7
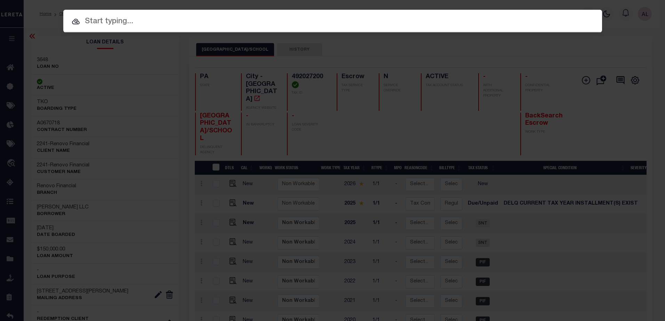
click at [118, 21] on input "text" at bounding box center [332, 22] width 538 height 12
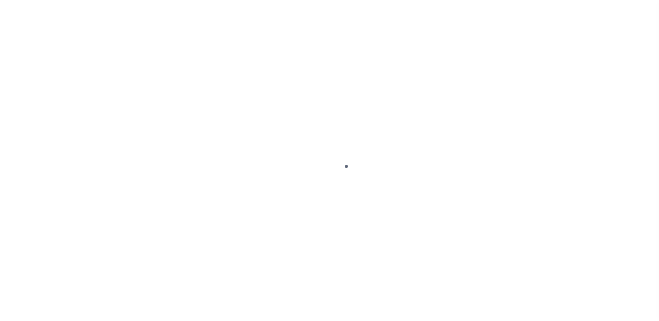
scroll to position [17, 0]
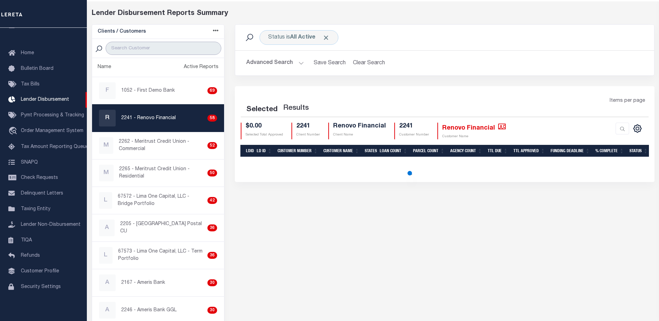
click at [141, 43] on input "search" at bounding box center [164, 48] width 116 height 13
select select "200"
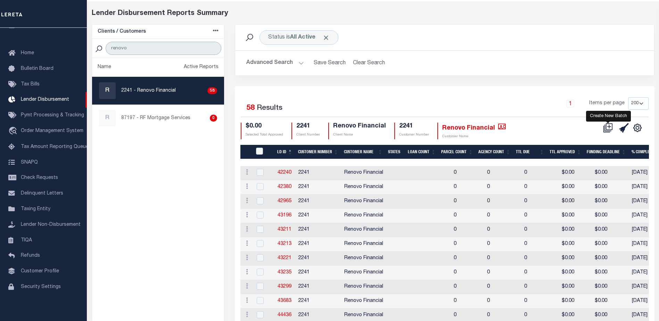
type input "renovo"
click at [609, 130] on icon at bounding box center [609, 126] width 7 height 7
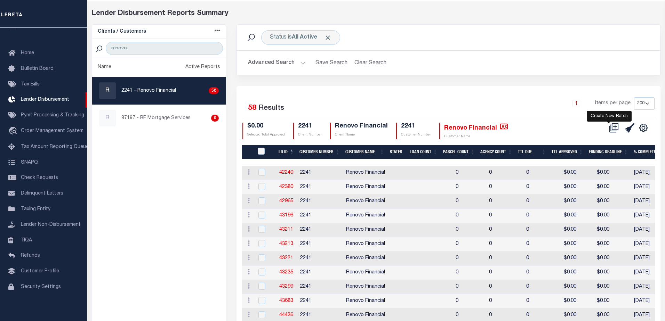
select select "8"
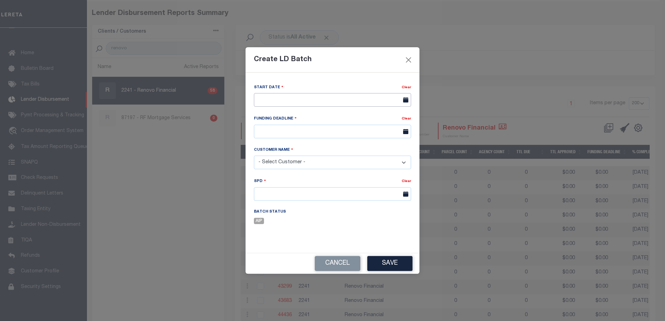
click at [282, 100] on input "text" at bounding box center [332, 100] width 157 height 14
drag, startPoint x: 295, startPoint y: 136, endPoint x: 292, endPoint y: 134, distance: 3.7
click at [294, 136] on span "2" at bounding box center [292, 139] width 14 height 14
type input "09/02/2025"
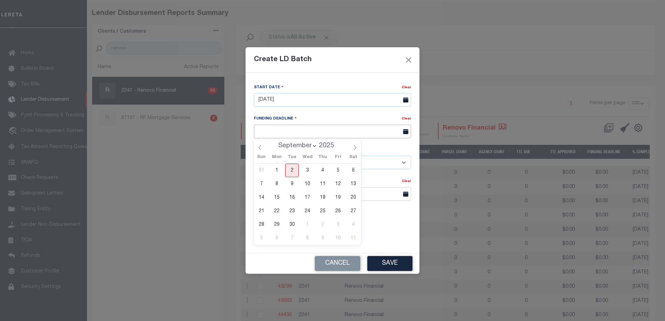
click at [283, 125] on input "text" at bounding box center [332, 132] width 157 height 14
click at [308, 197] on span "17" at bounding box center [307, 198] width 14 height 14
type input "09/17/25"
click at [284, 157] on select "- Select Customer - Accumatch - Refunds All In Credit Union Amarillo National B…" at bounding box center [332, 163] width 157 height 14
select select "2241"
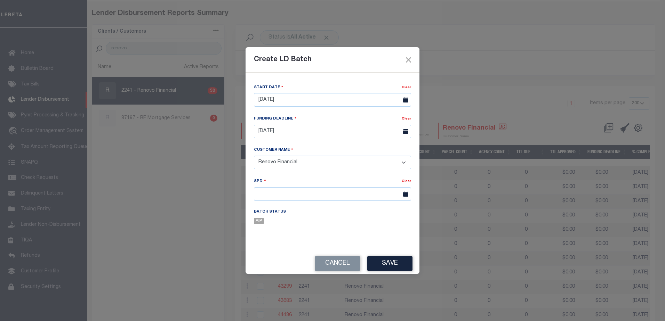
click at [291, 162] on select "- Select Customer - Accumatch - Refunds All In Credit Union Amarillo National B…" at bounding box center [332, 163] width 157 height 14
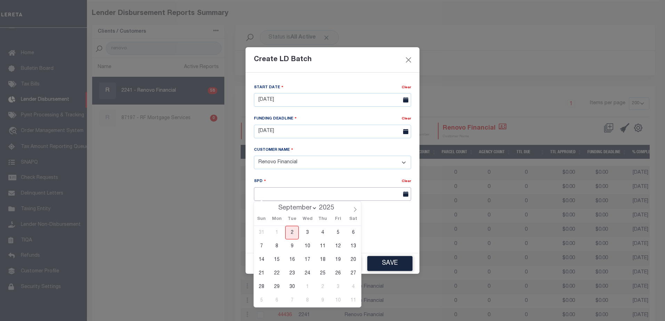
click at [287, 194] on input "text" at bounding box center [332, 194] width 157 height 14
click at [338, 260] on span "19" at bounding box center [338, 260] width 14 height 14
type input "09/19/2025"
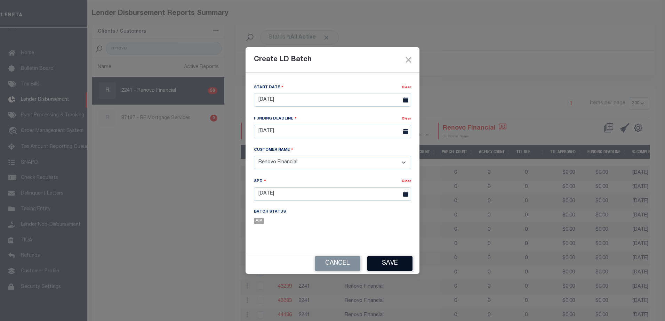
click at [387, 266] on button "Save" at bounding box center [389, 263] width 45 height 15
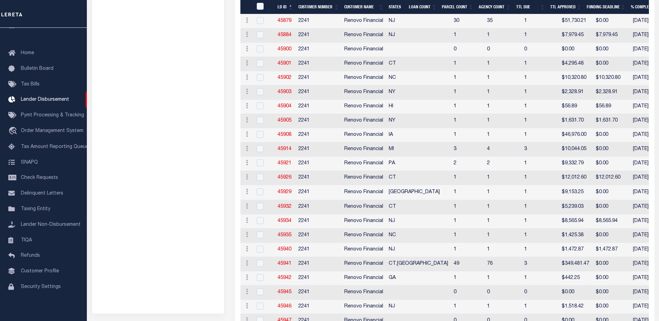
scroll to position [740, 0]
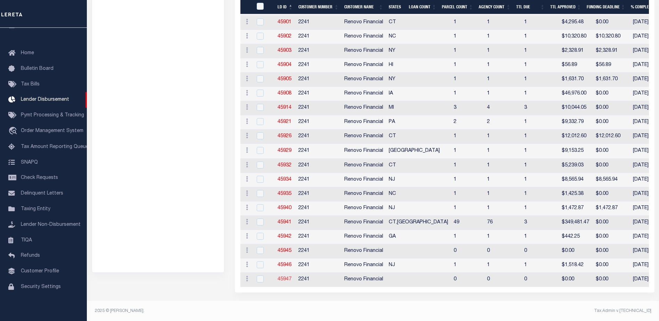
click at [287, 278] on link "45947" at bounding box center [285, 279] width 14 height 5
checkbox input "true"
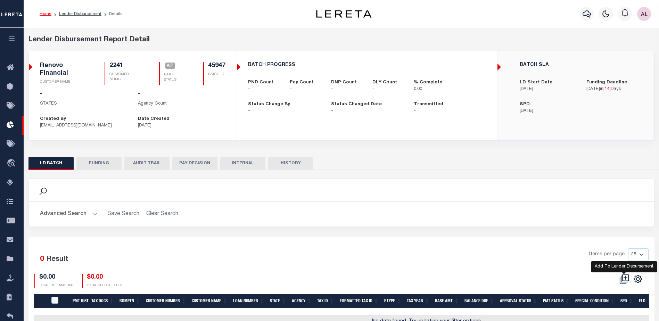
click at [626, 278] on icon at bounding box center [626, 278] width 4 height 4
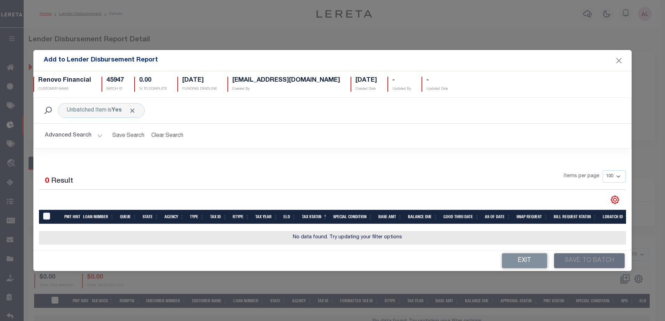
click at [100, 133] on button "Advanced Search" at bounding box center [74, 136] width 58 height 14
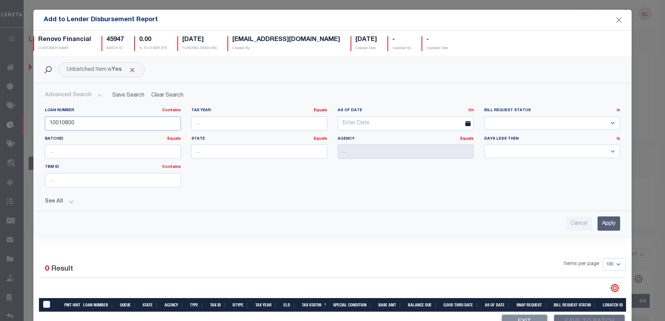
drag, startPoint x: 81, startPoint y: 123, endPoint x: 50, endPoint y: 120, distance: 30.5
click at [50, 120] on input "10010800" at bounding box center [113, 123] width 136 height 14
paste input "Per the Philadelphia assessor's office, the homestead exemption was removed fro…"
drag, startPoint x: 47, startPoint y: 120, endPoint x: 219, endPoint y: 125, distance: 172.1
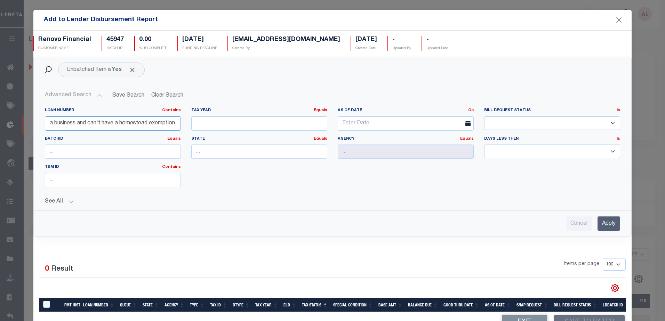
click at [219, 125] on div "Loan Number Contains Contains Is Per the Philadelphia assessor's office, the ho…" at bounding box center [333, 150] width 586 height 85
type input "Per the Philadelphia assessor's office, the homestead exemption was removed fro…"
click at [170, 123] on input "Per the Philadelphia assessor's office, the homestead exemption was removed fro…" at bounding box center [113, 123] width 136 height 14
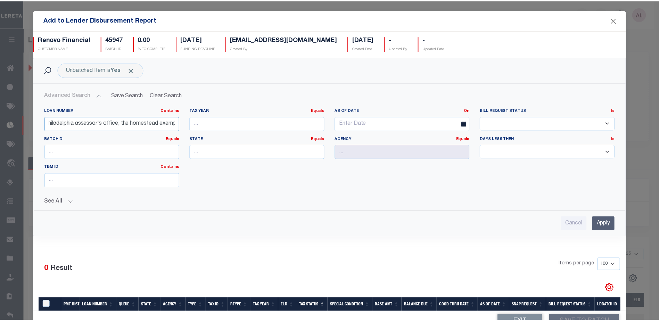
scroll to position [0, 0]
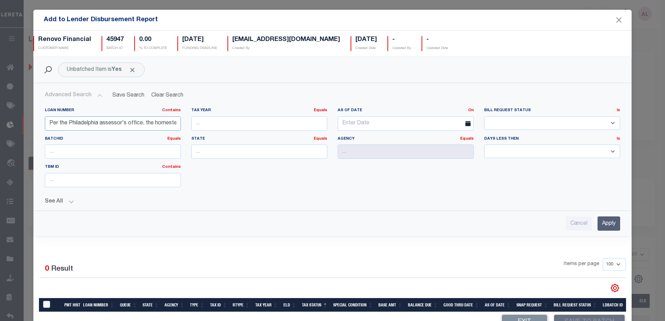
drag, startPoint x: 175, startPoint y: 125, endPoint x: 0, endPoint y: 137, distance: 175.3
click at [0, 137] on html "Home Lender Disbursement Details Profile" at bounding box center [332, 184] width 665 height 368
drag, startPoint x: 115, startPoint y: 123, endPoint x: -1, endPoint y: 105, distance: 117.8
click at [0, 105] on html "Home Lender Disbursement Details Profile" at bounding box center [332, 184] width 665 height 368
drag, startPoint x: 90, startPoint y: 118, endPoint x: 189, endPoint y: 126, distance: 99.7
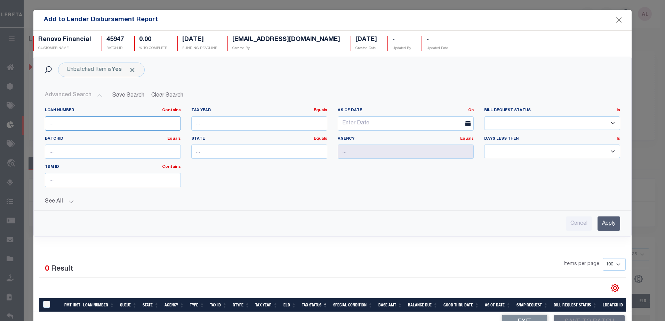
click at [189, 126] on div "Loan Number Contains Contains Is Tax Year Equals Equals Is Not Equal To Is Grea…" at bounding box center [333, 150] width 586 height 85
click at [60, 119] on input "text" at bounding box center [113, 123] width 136 height 14
type input "3648"
click at [597, 220] on input "Apply" at bounding box center [608, 224] width 23 height 14
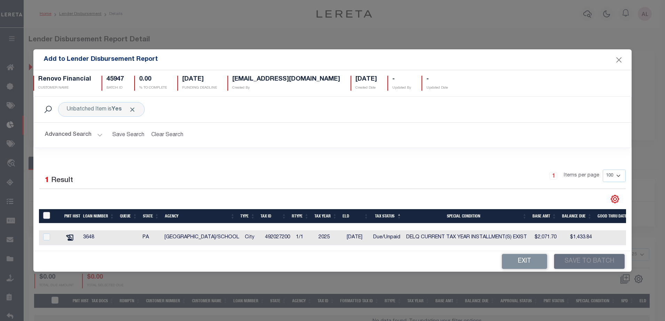
click at [47, 214] on input "TaxID" at bounding box center [46, 215] width 7 height 7
checkbox input "true"
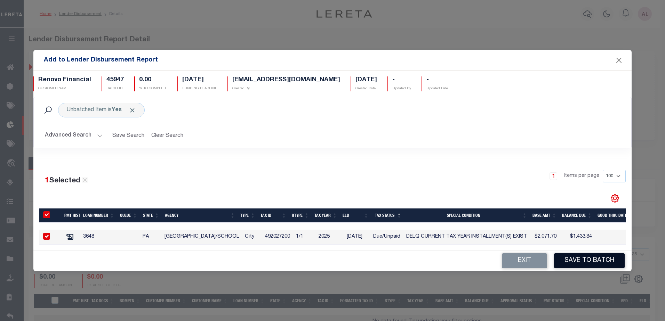
click at [591, 261] on button "Save to Batch" at bounding box center [589, 260] width 71 height 15
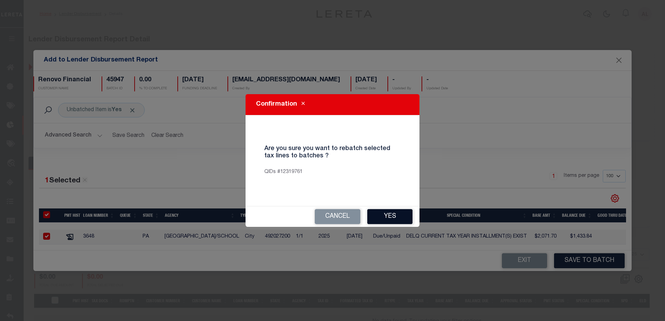
click at [384, 214] on button "Yes" at bounding box center [389, 216] width 45 height 15
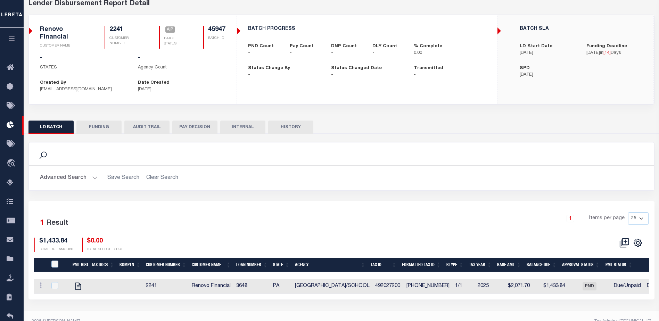
scroll to position [47, 0]
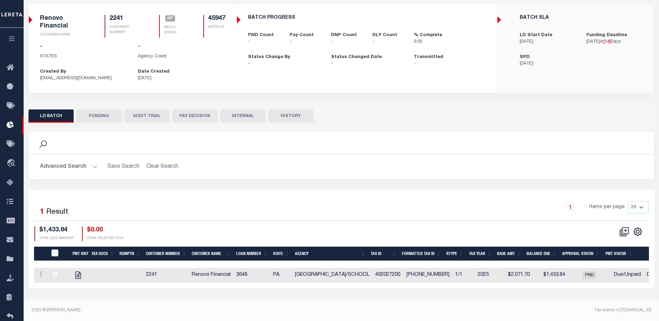
checkbox input "true"
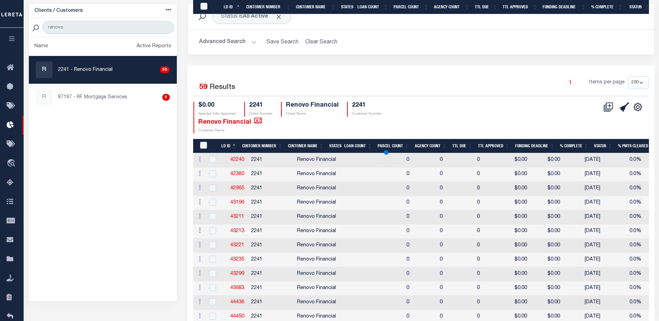
scroll to position [760, 0]
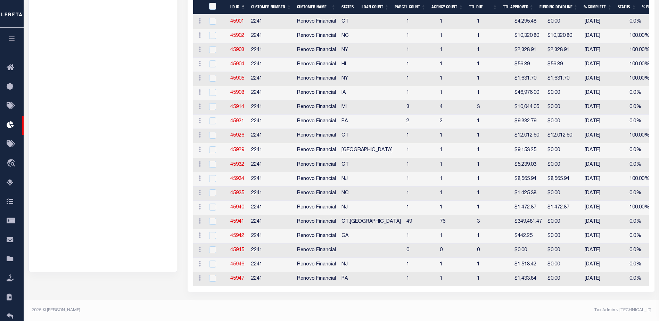
drag, startPoint x: 259, startPoint y: 276, endPoint x: 241, endPoint y: 261, distance: 23.8
click at [241, 262] on link "45946" at bounding box center [237, 264] width 14 height 5
checkbox input "true"
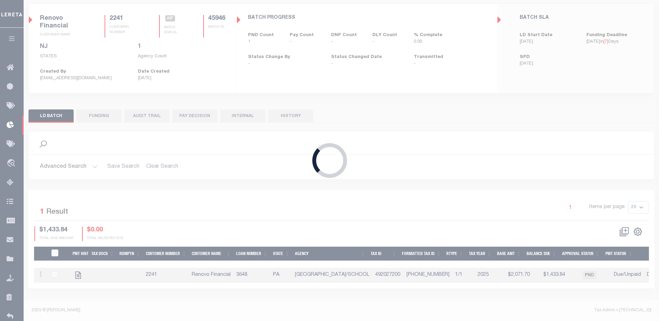
click at [240, 276] on div "Loading..." at bounding box center [329, 160] width 659 height 321
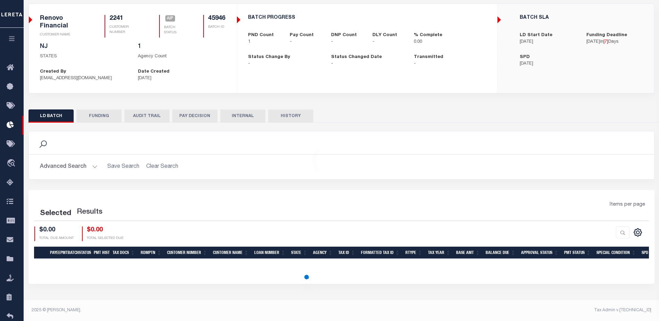
scroll to position [44, 0]
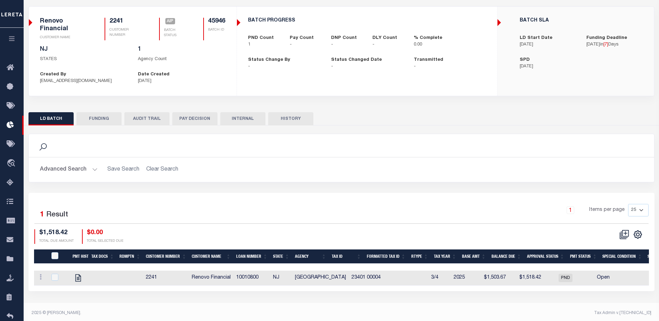
checkbox input "true"
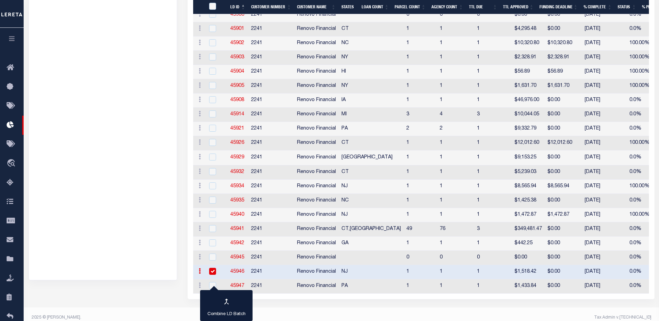
scroll to position [756, 0]
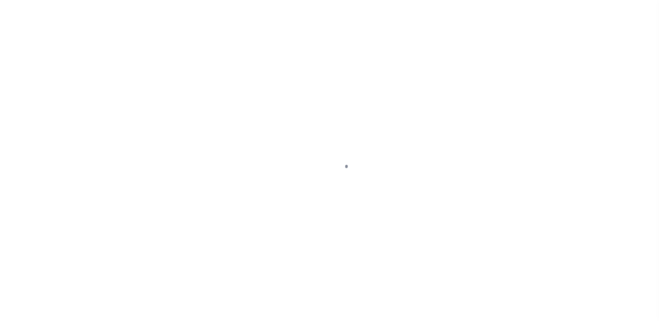
select select "DUE"
select select "17"
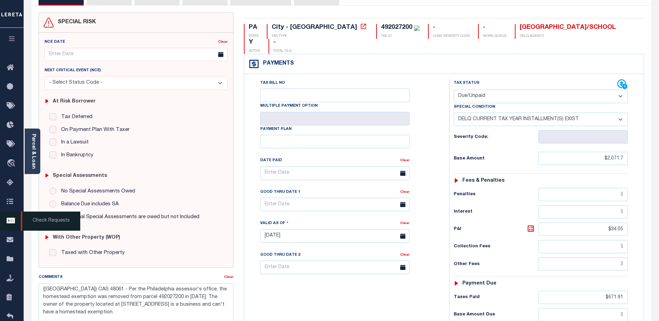
click at [12, 221] on icon at bounding box center [12, 221] width 11 height 9
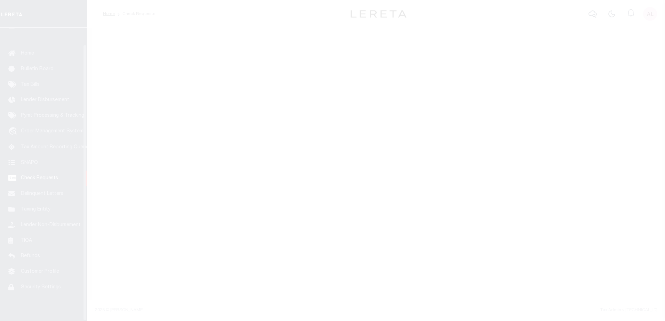
scroll to position [17, 0]
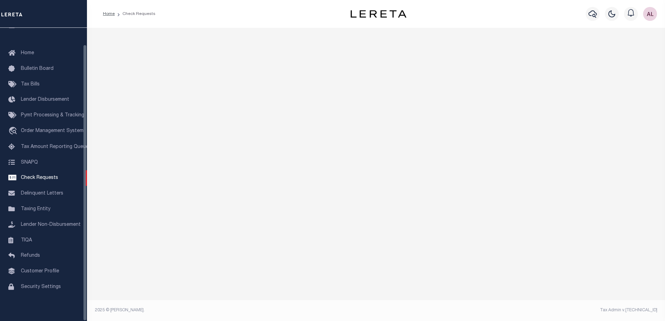
select select "50"
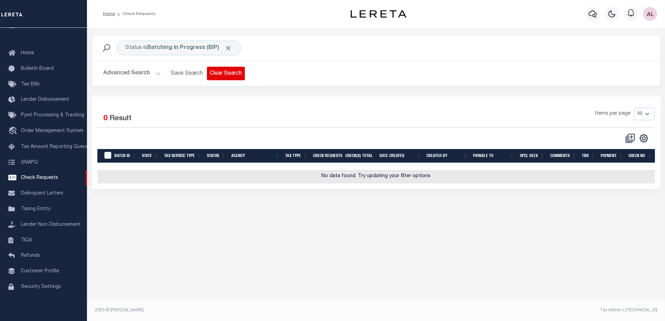
click at [224, 73] on button "Clear Search" at bounding box center [226, 74] width 38 height 14
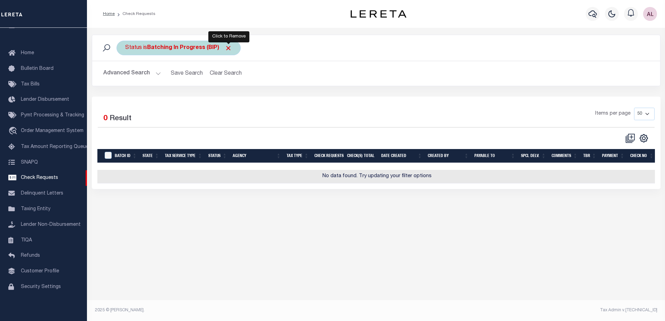
click at [228, 48] on span "Click to Remove" at bounding box center [228, 47] width 7 height 7
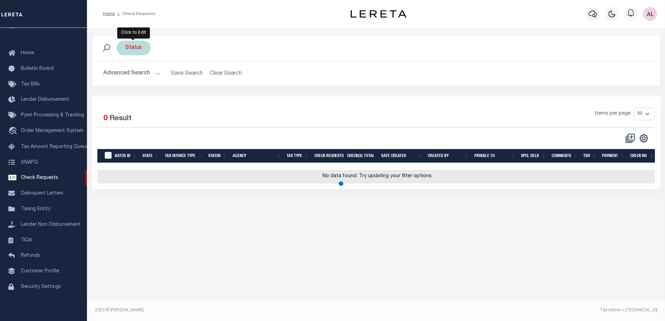
click at [135, 48] on div "Status" at bounding box center [133, 48] width 34 height 15
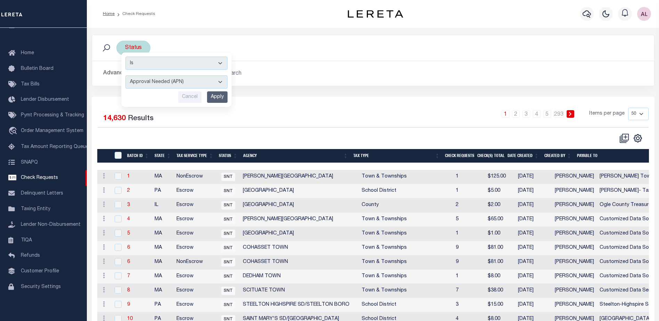
click at [171, 83] on select "Approval Needed (APN) Batching In Progress (BIP) Check Returned (CKR) Cleared a…" at bounding box center [176, 81] width 102 height 13
select select "BIP"
click at [125, 75] on select "Approval Needed (APN) Batching In Progress (BIP) Check Returned (CKR) Cleared a…" at bounding box center [176, 81] width 102 height 13
click at [215, 96] on input "Apply" at bounding box center [217, 96] width 21 height 11
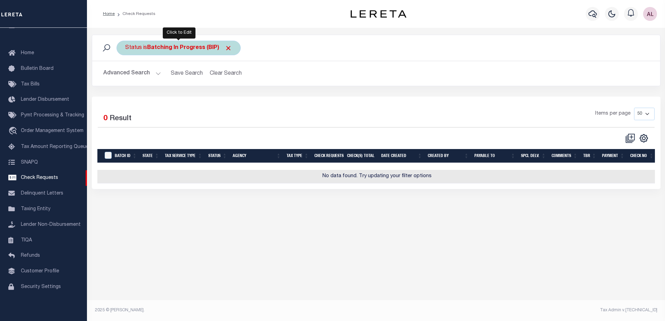
click at [175, 48] on b "Batching In Progress (BIP)" at bounding box center [189, 48] width 85 height 6
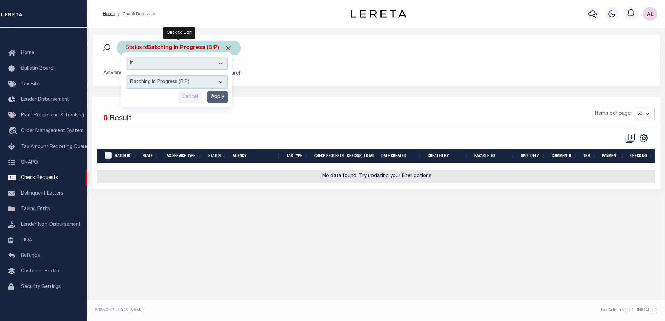
click at [157, 84] on select "Approval Needed (APN) Batching In Progress (BIP) Check Returned (CKR) Cleared a…" at bounding box center [176, 81] width 102 height 13
select select "APN"
click at [125, 75] on select "Approval Needed (APN) Batching In Progress (BIP) Check Returned (CKR) Cleared a…" at bounding box center [176, 81] width 102 height 13
click at [218, 92] on input "Apply" at bounding box center [217, 96] width 21 height 11
